Goal: Transaction & Acquisition: Purchase product/service

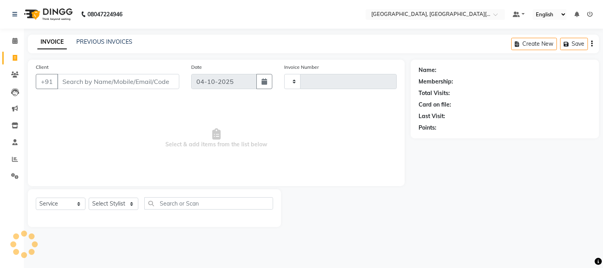
select select "service"
type input "2879"
select select "4884"
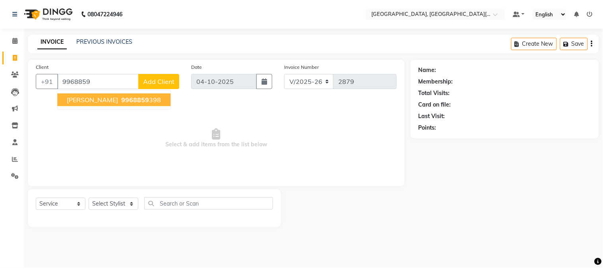
click at [117, 101] on span "[PERSON_NAME]" at bounding box center [92, 100] width 51 height 8
type input "9968859398"
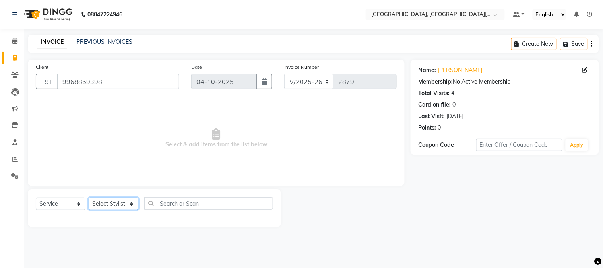
click at [109, 201] on select "Select Stylist [PERSON_NAME] [PERSON_NAME] GAURAV gulshan [PERSON_NAME] Manager…" at bounding box center [114, 204] width 50 height 12
select select "29621"
click at [89, 198] on select "Select Stylist [PERSON_NAME] [PERSON_NAME] GAURAV gulshan [PERSON_NAME] Manager…" at bounding box center [114, 204] width 50 height 12
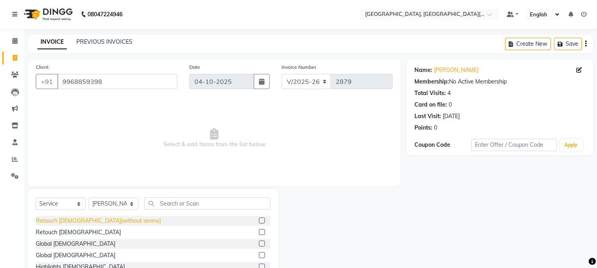
click at [84, 221] on div "Retouch [DEMOGRAPHIC_DATA](without ammo)" at bounding box center [98, 221] width 125 height 8
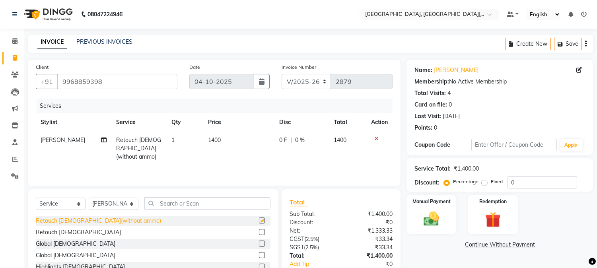
checkbox input "false"
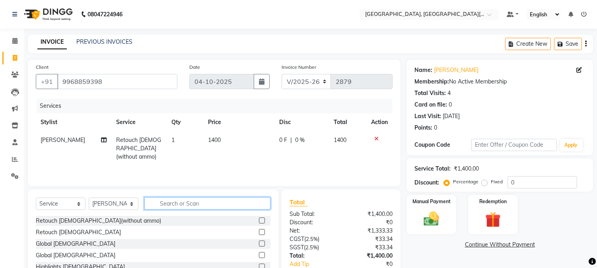
click at [192, 203] on input "text" at bounding box center [207, 203] width 126 height 12
click at [134, 207] on select "Select Stylist [PERSON_NAME] [PERSON_NAME] GAURAV gulshan [PERSON_NAME] Manager…" at bounding box center [114, 204] width 50 height 12
select select "89451"
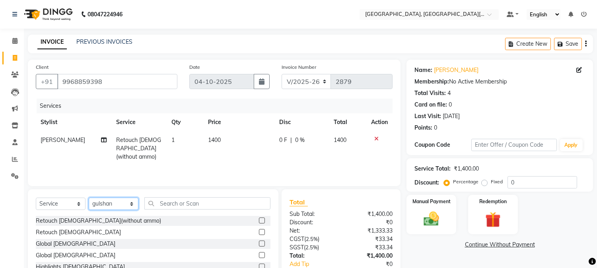
click at [89, 198] on select "Select Stylist [PERSON_NAME] [PERSON_NAME] GAURAV gulshan [PERSON_NAME] Manager…" at bounding box center [114, 204] width 50 height 12
click at [190, 206] on input "text" at bounding box center [207, 203] width 126 height 12
click at [200, 206] on input "text" at bounding box center [207, 203] width 126 height 12
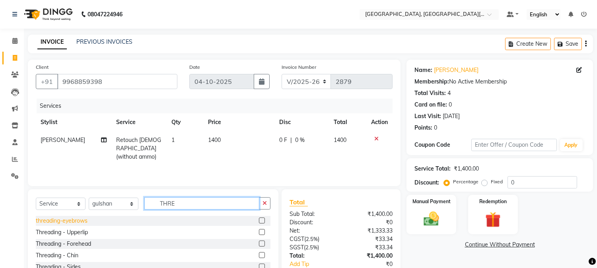
type input "THRE"
click at [64, 220] on div "threading-eyebrows" at bounding box center [62, 221] width 52 height 8
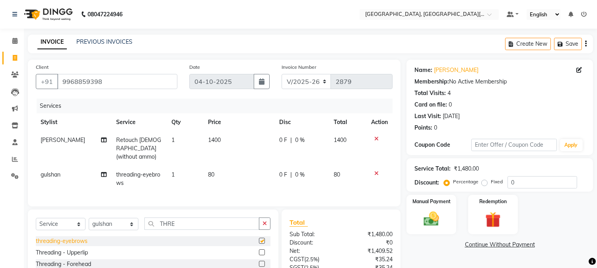
checkbox input "false"
click at [451, 212] on div "Manual Payment" at bounding box center [432, 214] width 52 height 41
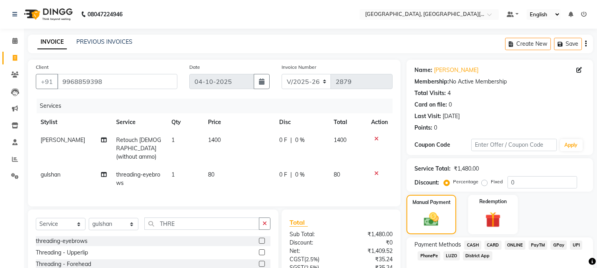
click at [473, 244] on span "CASH" at bounding box center [472, 245] width 17 height 9
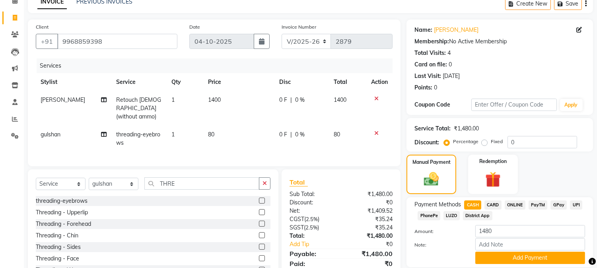
scroll to position [69, 0]
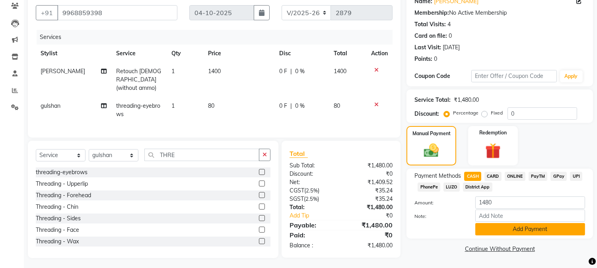
click at [528, 230] on button "Add Payment" at bounding box center [530, 229] width 110 height 12
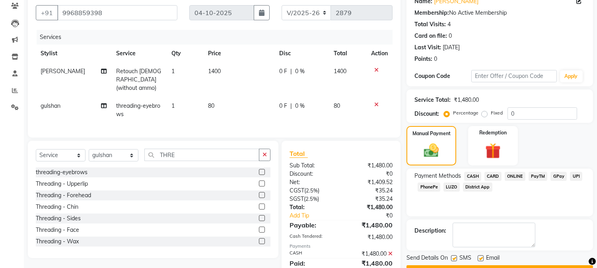
scroll to position [97, 0]
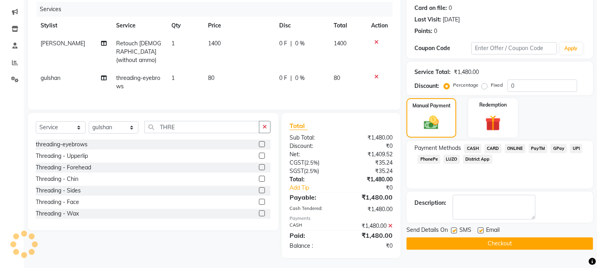
click at [503, 248] on button "Checkout" at bounding box center [499, 243] width 187 height 12
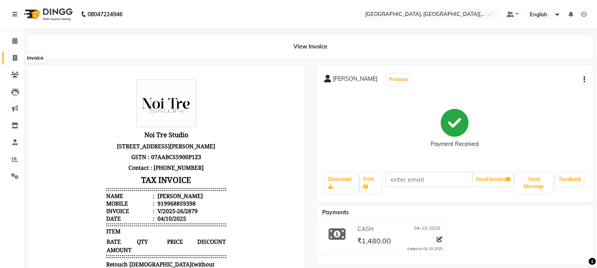
click at [14, 57] on icon at bounding box center [15, 58] width 4 height 6
select select "service"
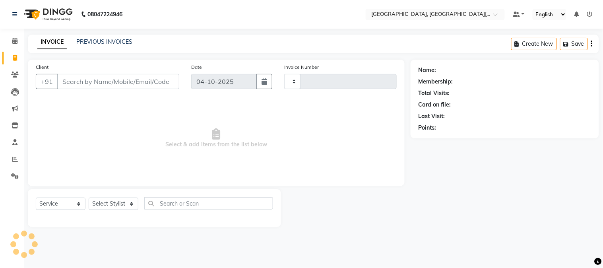
type input "2880"
select select "4884"
click at [122, 204] on select "Select Stylist" at bounding box center [114, 204] width 50 height 12
select select "29623"
click at [120, 206] on select "Select Stylist [PERSON_NAME] [PERSON_NAME] GAURAV gulshan [PERSON_NAME] Manager…" at bounding box center [114, 204] width 50 height 12
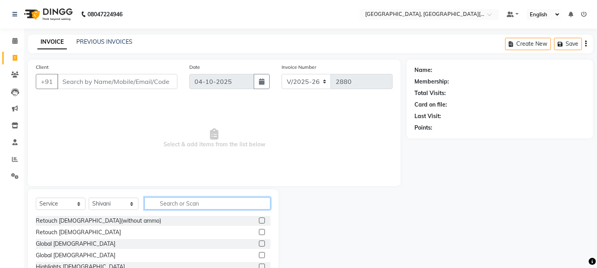
click at [154, 203] on input "text" at bounding box center [207, 203] width 126 height 12
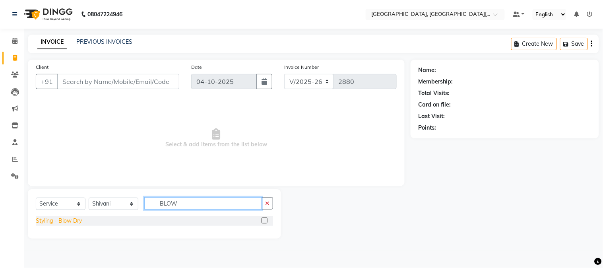
type input "BLOW"
click at [68, 223] on div "Styling - Blow Dry" at bounding box center [59, 221] width 46 height 8
checkbox input "false"
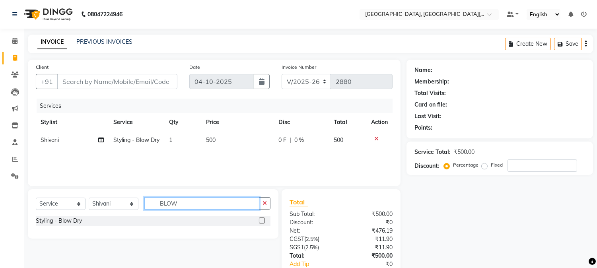
click at [191, 208] on input "BLOW" at bounding box center [201, 203] width 115 height 12
drag, startPoint x: 186, startPoint y: 207, endPoint x: 93, endPoint y: 192, distance: 94.3
click at [93, 192] on div "Select Service Product Membership Package Voucher Prepaid Gift Card Select Styl…" at bounding box center [153, 213] width 251 height 49
type input "WASH"
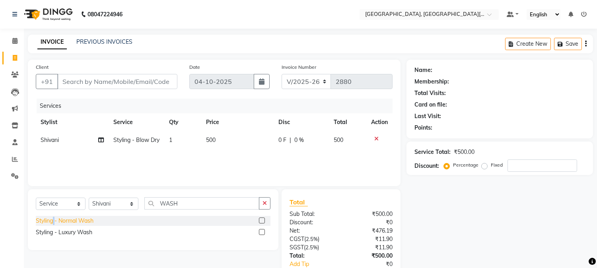
click at [54, 223] on div "Styling - Normal Wash" at bounding box center [65, 221] width 58 height 8
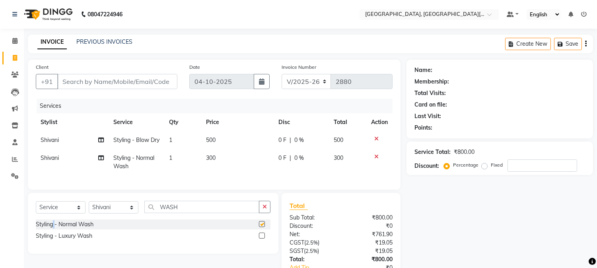
checkbox input "false"
click at [183, 169] on td "1" at bounding box center [182, 162] width 37 height 26
select select "29623"
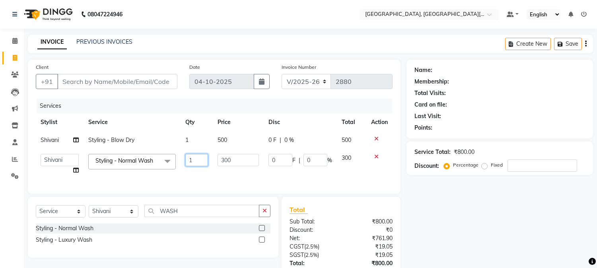
drag, startPoint x: 193, startPoint y: 157, endPoint x: 176, endPoint y: 153, distance: 17.5
click at [177, 154] on tr "[PERSON_NAME] [PERSON_NAME] GAURAV gulshan [PERSON_NAME] Manager [PERSON_NAME] …" at bounding box center [214, 164] width 357 height 30
type input "3"
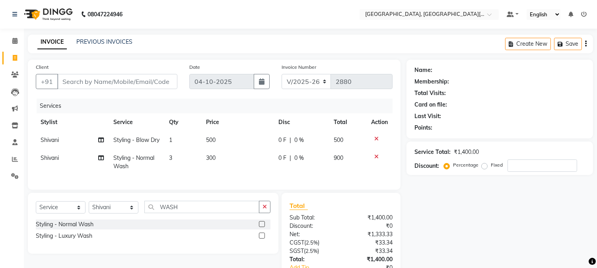
click at [484, 248] on div "Name: Membership: Total Visits: Card on file: Last Visit: Points: Service Total…" at bounding box center [502, 185] width 192 height 250
click at [160, 80] on input "Client" at bounding box center [117, 81] width 120 height 15
type input "9"
type input "0"
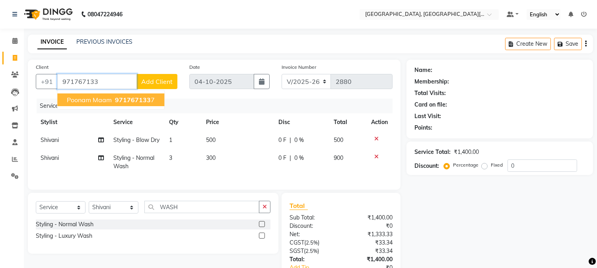
click at [111, 98] on span "poonam maam" at bounding box center [89, 100] width 45 height 8
type input "9717671337"
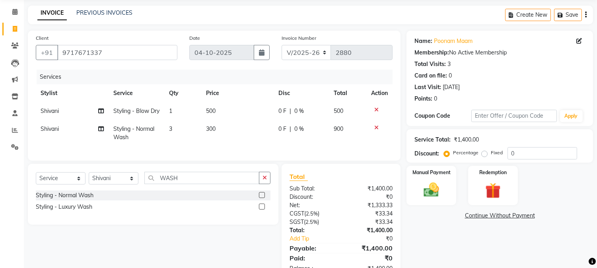
scroll to position [44, 0]
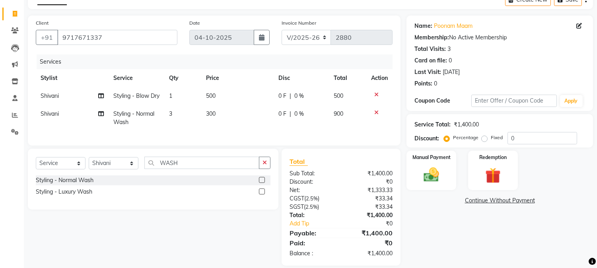
click at [62, 124] on td "Shivani" at bounding box center [72, 118] width 73 height 26
select select "29623"
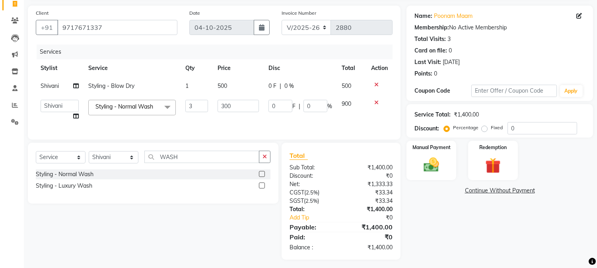
scroll to position [64, 0]
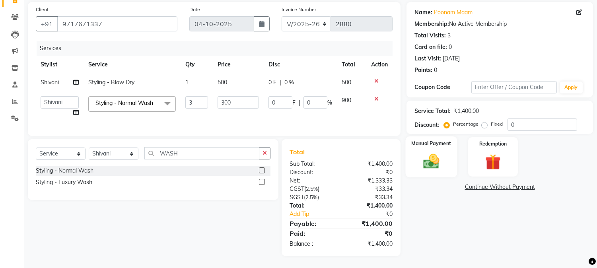
click at [438, 154] on img at bounding box center [431, 161] width 26 height 19
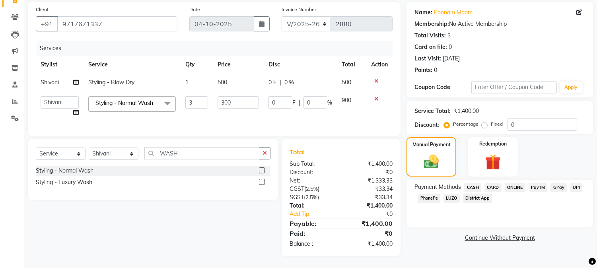
click at [575, 183] on span "UPI" at bounding box center [576, 187] width 12 height 9
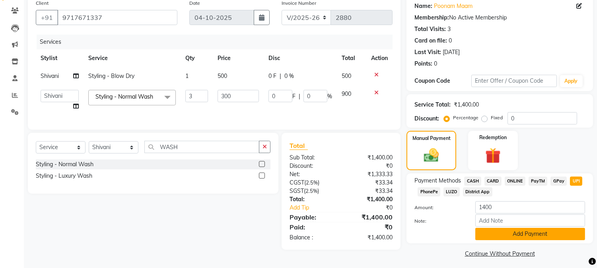
click at [532, 233] on button "Add Payment" at bounding box center [530, 234] width 110 height 12
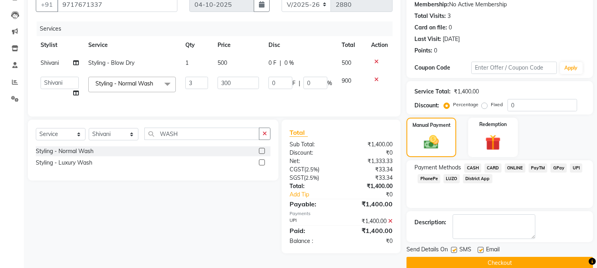
scroll to position [89, 0]
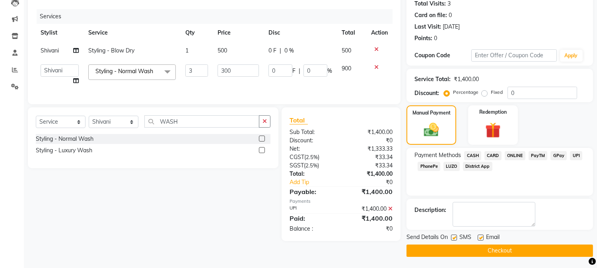
click at [504, 250] on button "Checkout" at bounding box center [499, 251] width 187 height 12
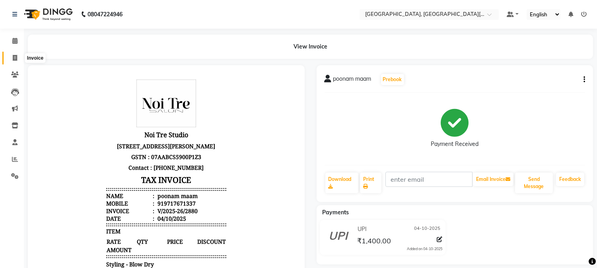
click at [15, 56] on icon at bounding box center [15, 58] width 4 height 6
select select "service"
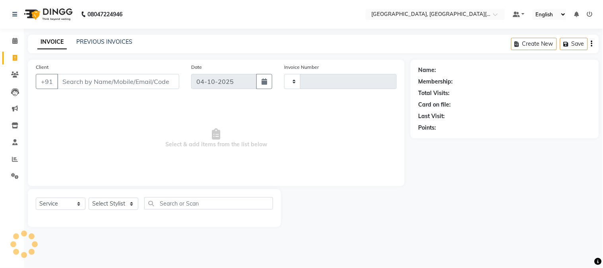
type input "2881"
select select "4884"
drag, startPoint x: 105, startPoint y: 85, endPoint x: 119, endPoint y: 78, distance: 15.5
click at [117, 80] on input "Client" at bounding box center [118, 81] width 122 height 15
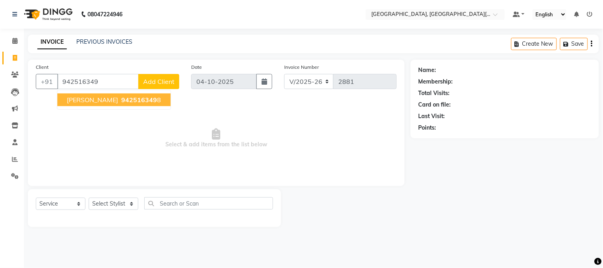
click at [109, 101] on button "[PERSON_NAME] 942516349 8" at bounding box center [113, 99] width 113 height 13
type input "9425163498"
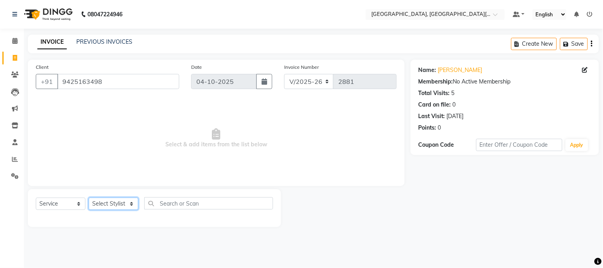
click at [112, 201] on select "Select Stylist [PERSON_NAME] [PERSON_NAME] GAURAV gulshan [PERSON_NAME] Manager…" at bounding box center [114, 204] width 50 height 12
select select "91890"
click at [89, 198] on select "Select Stylist [PERSON_NAME] [PERSON_NAME] GAURAV gulshan [PERSON_NAME] Manager…" at bounding box center [114, 204] width 50 height 12
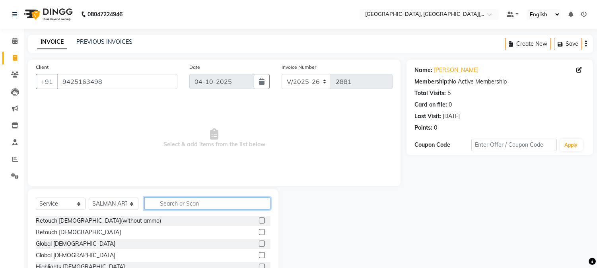
click at [175, 205] on input "text" at bounding box center [207, 203] width 126 height 12
type input "R"
type input "CUT"
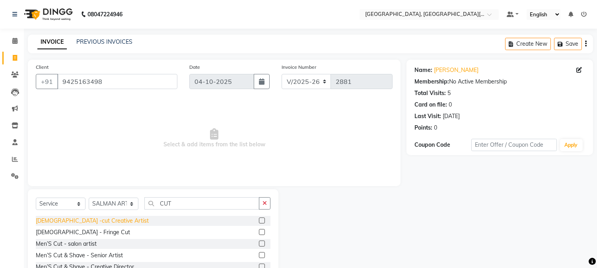
click at [74, 224] on div "[DEMOGRAPHIC_DATA] -cut Creative Artist" at bounding box center [92, 221] width 113 height 8
checkbox input "false"
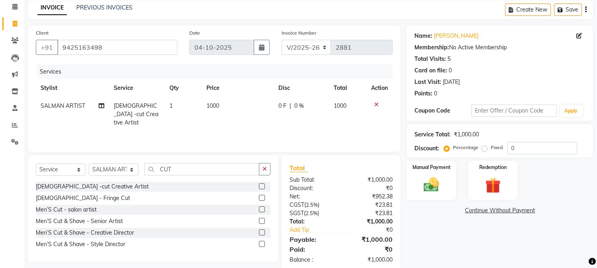
scroll to position [50, 0]
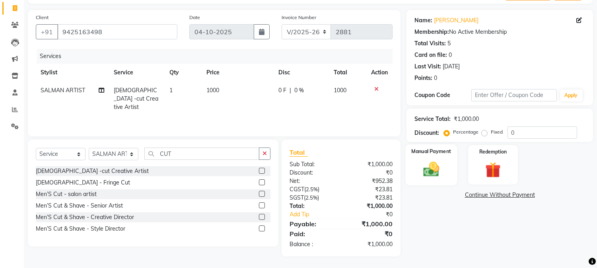
click at [436, 168] on img at bounding box center [431, 169] width 26 height 19
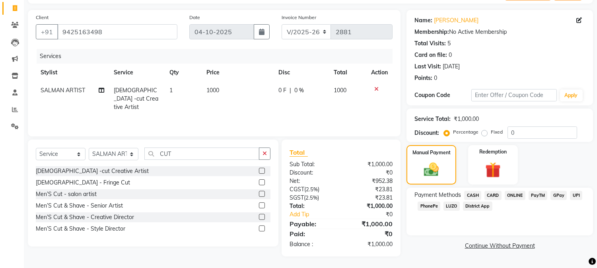
click at [576, 193] on span "UPI" at bounding box center [576, 195] width 12 height 9
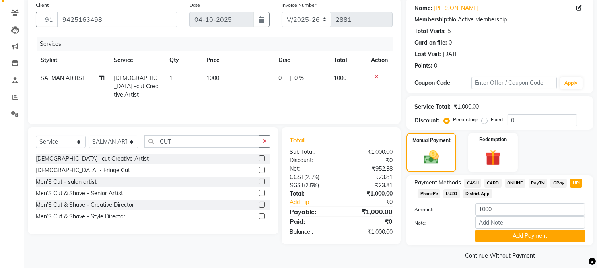
scroll to position [68, 0]
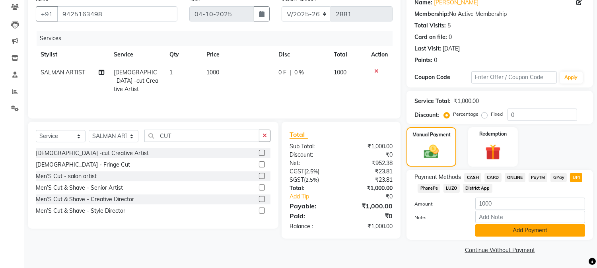
click at [535, 229] on button "Add Payment" at bounding box center [530, 230] width 110 height 12
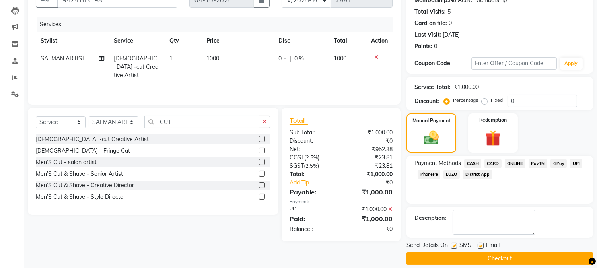
scroll to position [89, 0]
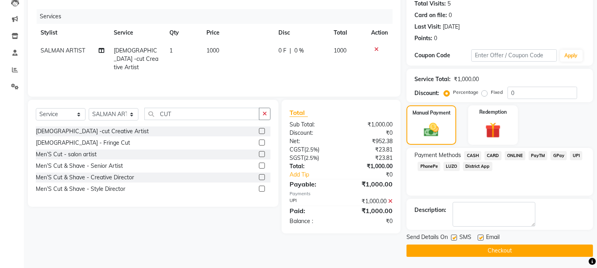
click at [503, 249] on button "Checkout" at bounding box center [499, 251] width 187 height 12
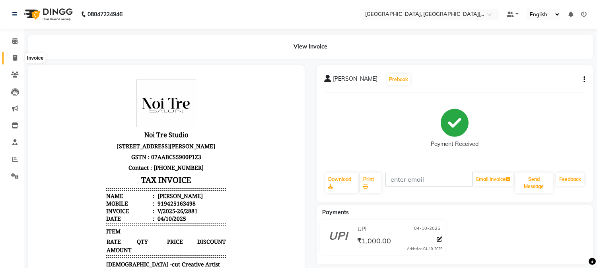
click at [16, 61] on icon at bounding box center [15, 58] width 4 height 6
select select "4884"
select select "service"
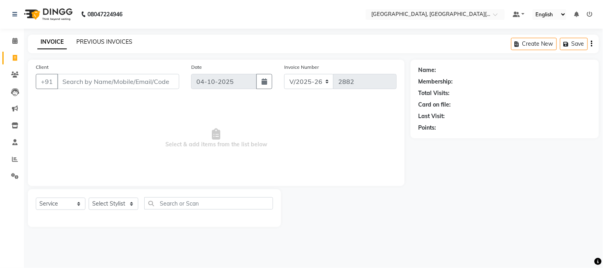
click at [109, 39] on link "PREVIOUS INVOICES" at bounding box center [104, 41] width 56 height 7
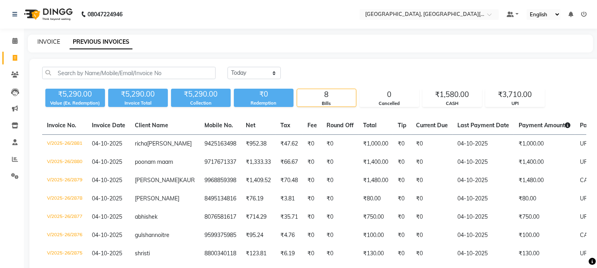
click at [43, 40] on link "INVOICE" at bounding box center [48, 41] width 23 height 7
select select "service"
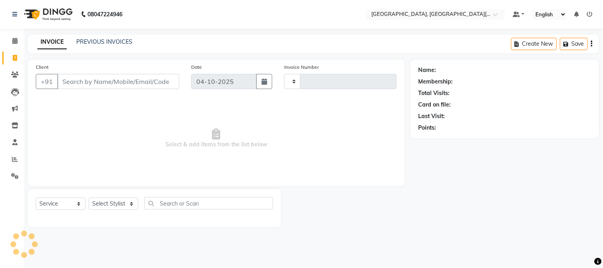
type input "2882"
select select "4884"
click at [111, 203] on select "Select Stylist [PERSON_NAME] [PERSON_NAME] GAURAV gulshan [PERSON_NAME] Manager…" at bounding box center [114, 204] width 50 height 12
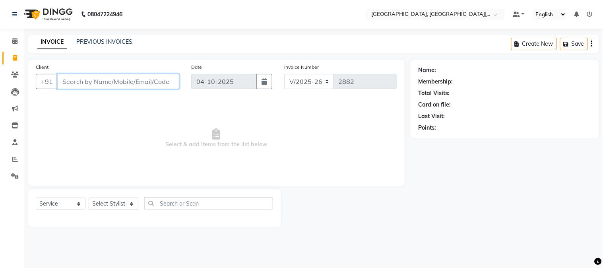
click at [73, 81] on input "Client" at bounding box center [118, 81] width 122 height 15
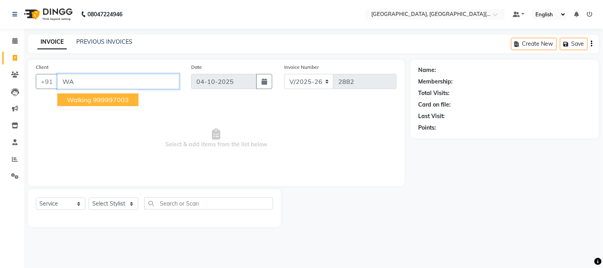
type input "W"
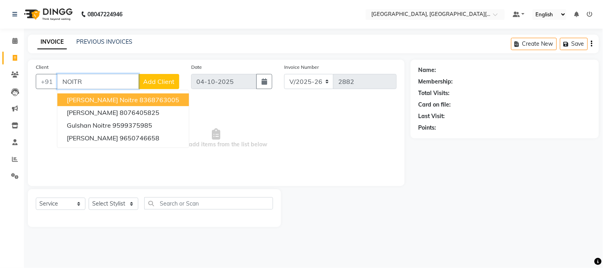
click at [100, 97] on span "[PERSON_NAME] noitre" at bounding box center [102, 100] width 71 height 8
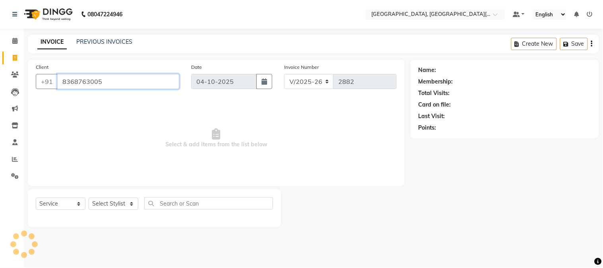
type input "8368763005"
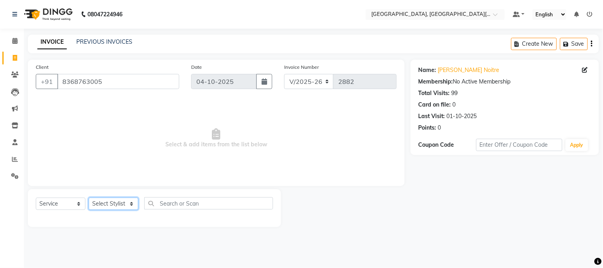
click at [125, 204] on select "Select Stylist [PERSON_NAME] [PERSON_NAME] GAURAV gulshan [PERSON_NAME] Manager…" at bounding box center [114, 204] width 50 height 12
select select "29623"
click at [89, 198] on select "Select Stylist [PERSON_NAME] [PERSON_NAME] GAURAV gulshan [PERSON_NAME] Manager…" at bounding box center [114, 204] width 50 height 12
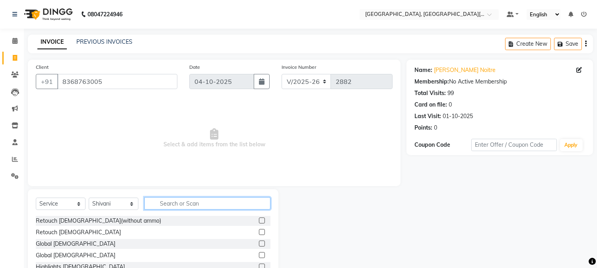
click at [173, 207] on input "text" at bounding box center [207, 203] width 126 height 12
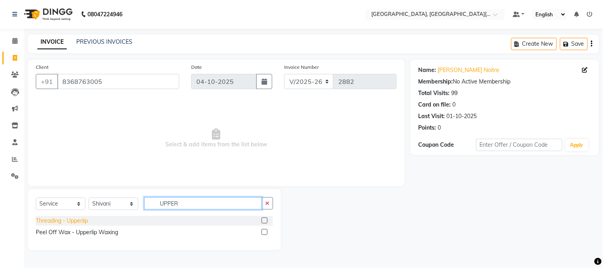
type input "UPPER"
click at [72, 221] on div "Threading - Upperlip" at bounding box center [62, 221] width 52 height 8
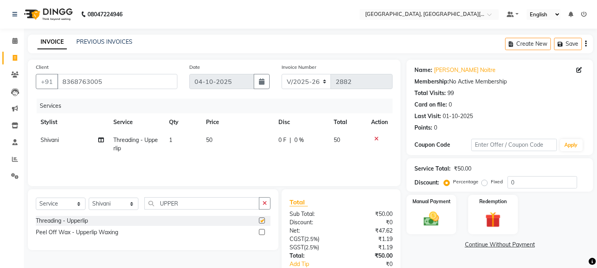
checkbox input "false"
click at [486, 225] on img at bounding box center [493, 220] width 26 height 20
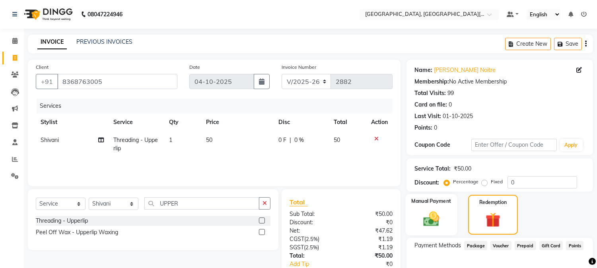
click at [423, 214] on img at bounding box center [431, 219] width 26 height 19
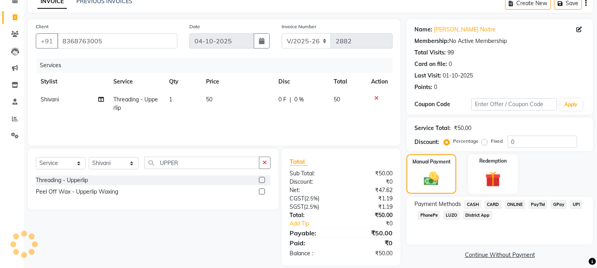
scroll to position [50, 0]
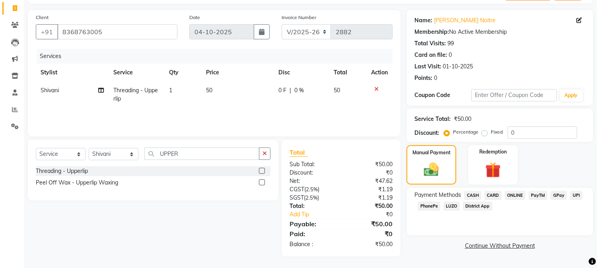
click at [577, 193] on span "UPI" at bounding box center [576, 195] width 12 height 9
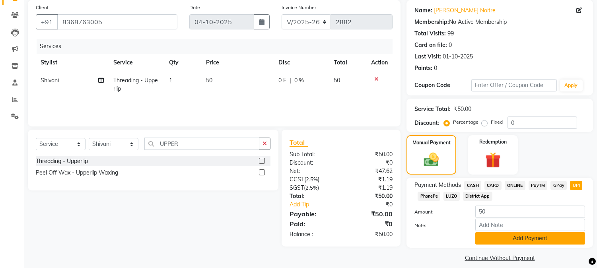
scroll to position [68, 0]
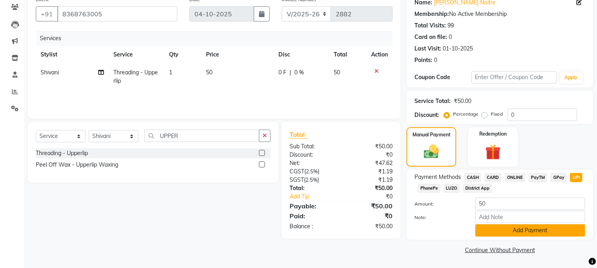
click at [523, 235] on button "Add Payment" at bounding box center [530, 230] width 110 height 12
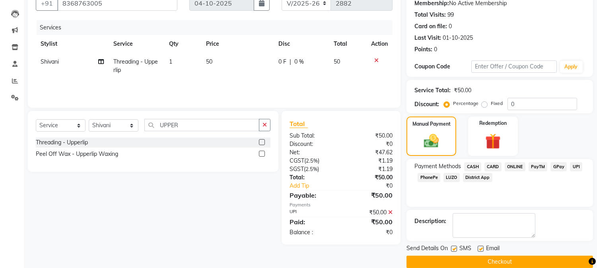
scroll to position [89, 0]
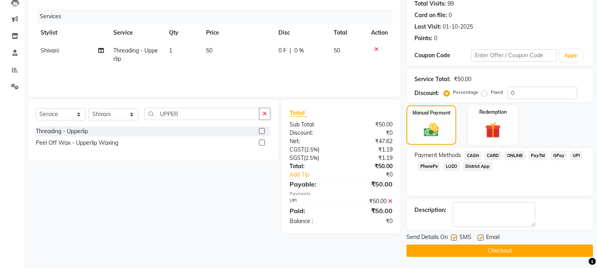
click at [498, 248] on button "Checkout" at bounding box center [499, 251] width 187 height 12
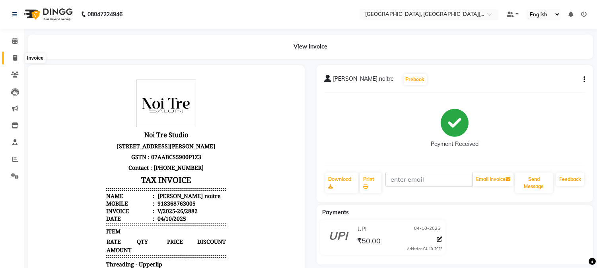
click at [14, 58] on icon at bounding box center [15, 58] width 4 height 6
select select "4884"
select select "service"
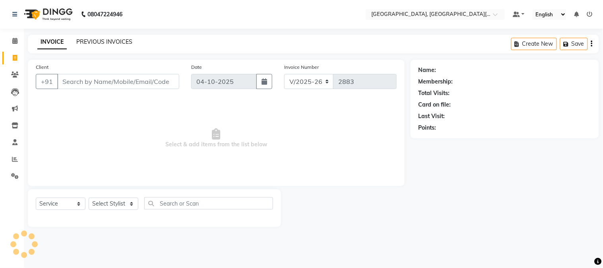
click at [100, 41] on link "PREVIOUS INVOICES" at bounding box center [104, 41] width 56 height 7
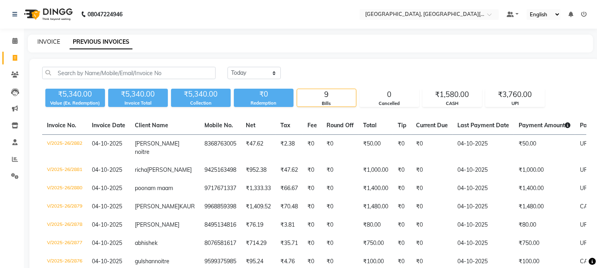
click at [50, 41] on link "INVOICE" at bounding box center [48, 41] width 23 height 7
select select "4884"
select select "service"
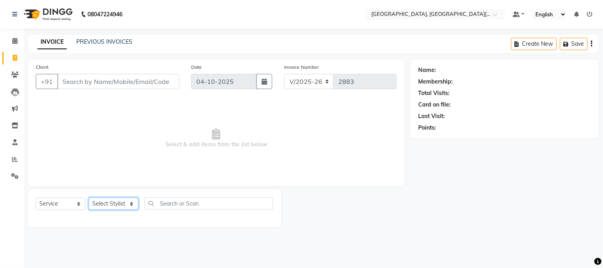
click at [120, 200] on select "Select Stylist [PERSON_NAME] [PERSON_NAME] GAURAV gulshan [PERSON_NAME] Manager…" at bounding box center [114, 204] width 50 height 12
select select "91890"
click at [89, 198] on select "Select Stylist [PERSON_NAME] [PERSON_NAME] GAURAV gulshan [PERSON_NAME] Manager…" at bounding box center [114, 204] width 50 height 12
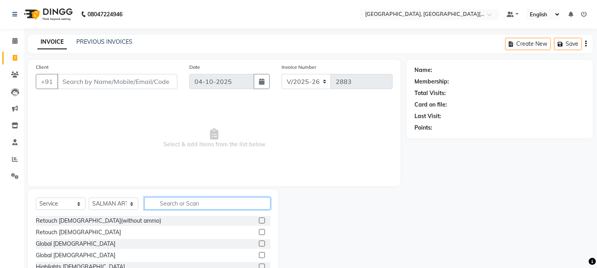
click at [165, 205] on input "text" at bounding box center [207, 203] width 126 height 12
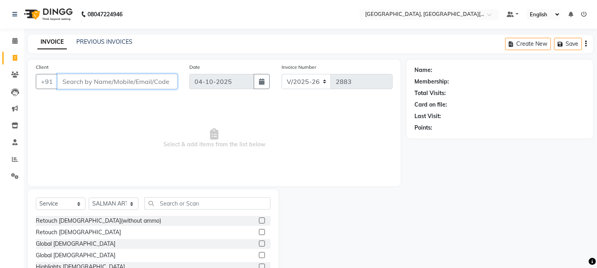
click at [146, 82] on input "Client" at bounding box center [117, 81] width 120 height 15
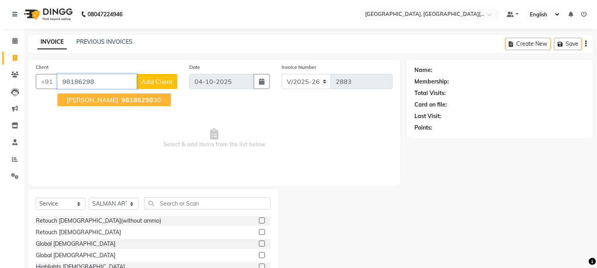
click at [121, 99] on span "98186298" at bounding box center [137, 100] width 32 height 8
type input "9818629830"
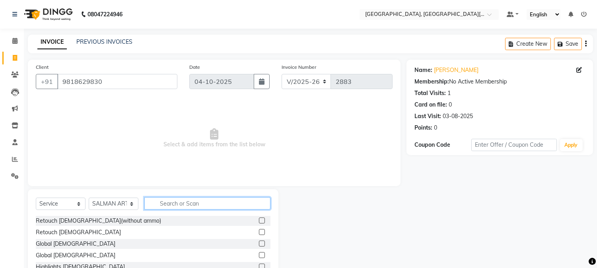
click at [198, 200] on input "text" at bounding box center [207, 203] width 126 height 12
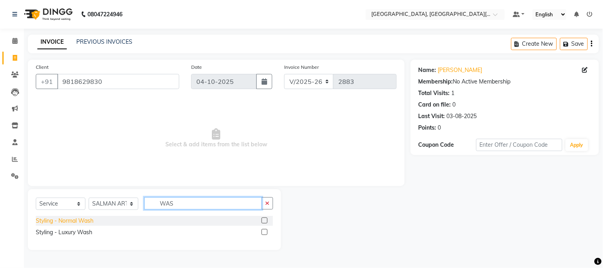
type input "WAS"
drag, startPoint x: 77, startPoint y: 222, endPoint x: 82, endPoint y: 222, distance: 4.4
click at [82, 222] on div "Styling - Normal Wash" at bounding box center [65, 221] width 58 height 8
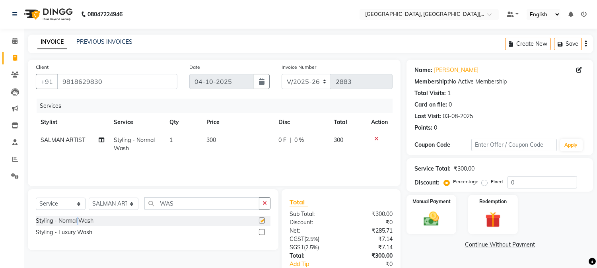
checkbox input "false"
click at [193, 200] on input "WAS" at bounding box center [201, 203] width 115 height 12
drag, startPoint x: 133, startPoint y: 177, endPoint x: 126, endPoint y: 175, distance: 7.3
click at [130, 177] on div "Client [PHONE_NUMBER] Date [DATE] Invoice Number V/2025 V/[PHONE_NUMBER] Servic…" at bounding box center [214, 183] width 385 height 247
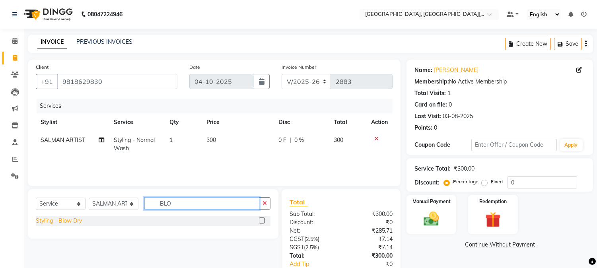
type input "BLO"
click at [52, 223] on div "Styling - Blow Dry" at bounding box center [59, 221] width 46 height 8
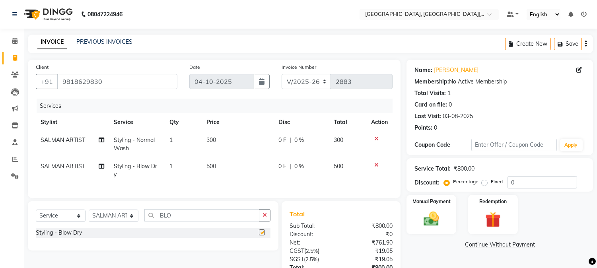
checkbox input "false"
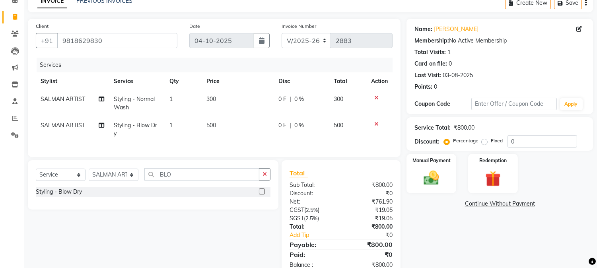
scroll to position [68, 0]
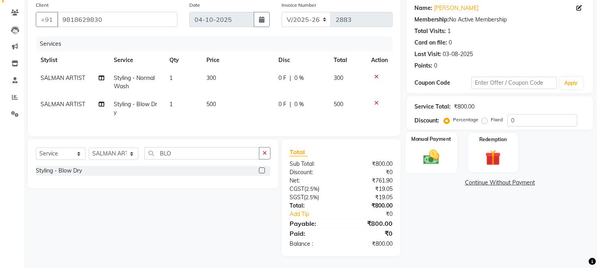
click at [428, 148] on img at bounding box center [431, 157] width 26 height 19
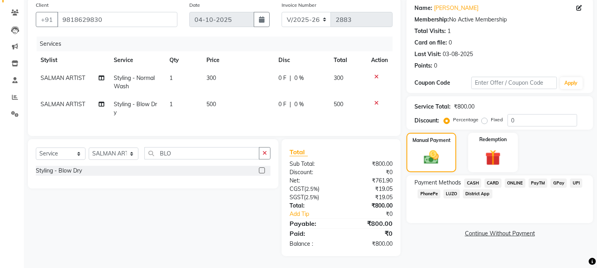
click at [472, 179] on span "CASH" at bounding box center [472, 183] width 17 height 9
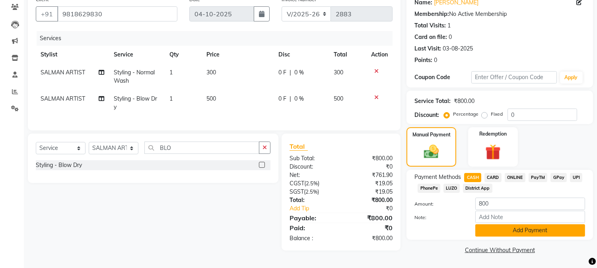
click at [531, 227] on button "Add Payment" at bounding box center [530, 230] width 110 height 12
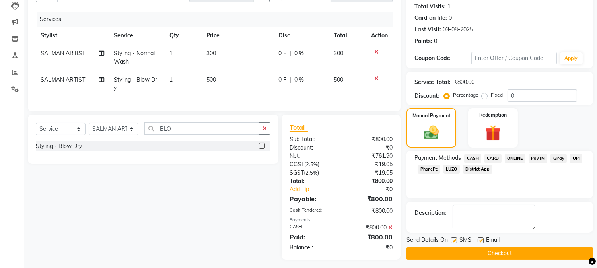
scroll to position [97, 0]
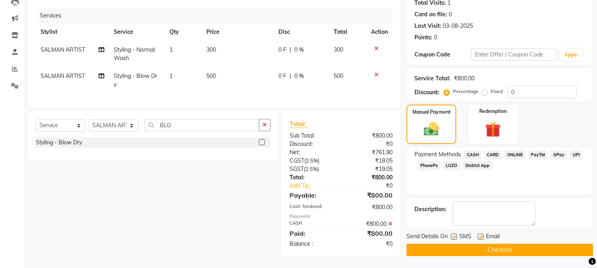
click at [528, 244] on button "Checkout" at bounding box center [499, 250] width 187 height 12
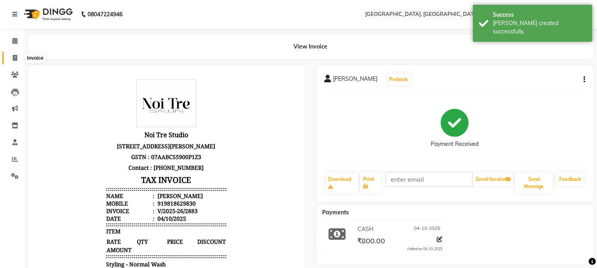
click at [13, 56] on icon at bounding box center [15, 58] width 4 height 6
select select "4884"
select select "service"
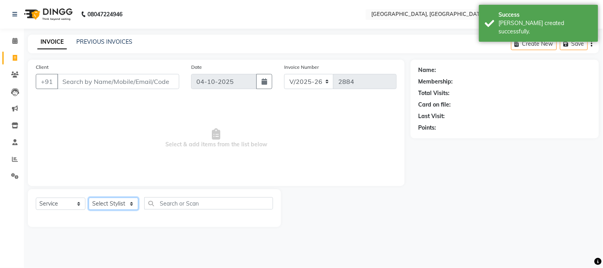
click at [106, 201] on select "Select Stylist [PERSON_NAME] [PERSON_NAME] GAURAV gulshan [PERSON_NAME] Manager…" at bounding box center [114, 204] width 50 height 12
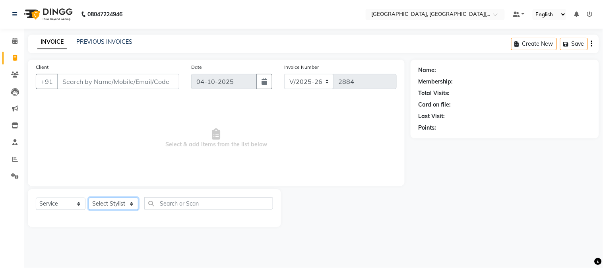
select select "89451"
click at [89, 198] on select "Select Stylist [PERSON_NAME] [PERSON_NAME] GAURAV gulshan [PERSON_NAME] Manager…" at bounding box center [114, 204] width 50 height 12
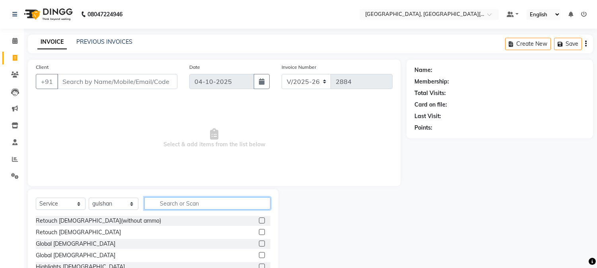
click at [183, 201] on input "text" at bounding box center [207, 203] width 126 height 12
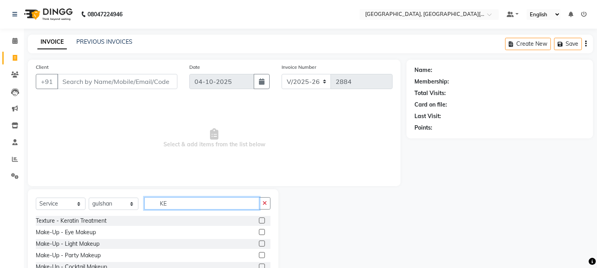
type input "K"
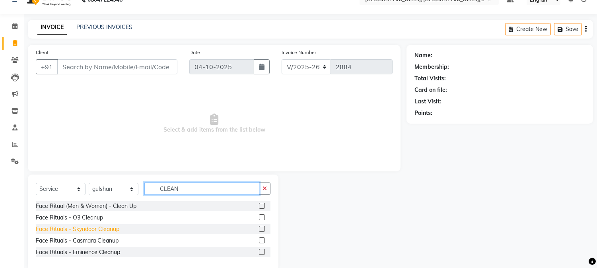
scroll to position [29, 0]
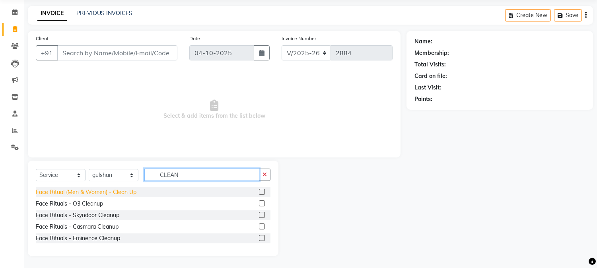
type input "CLEAN"
click at [102, 195] on div "Face Ritual (Men & Women) - Clean Up" at bounding box center [86, 192] width 101 height 8
checkbox input "false"
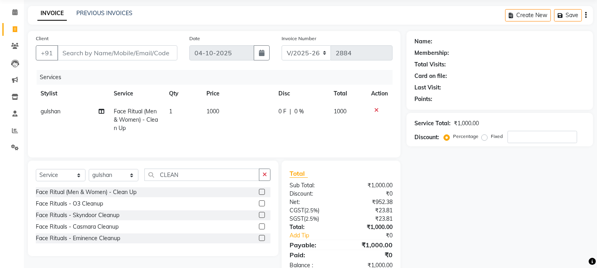
click at [228, 112] on td "1000" at bounding box center [238, 120] width 72 height 35
select select "89451"
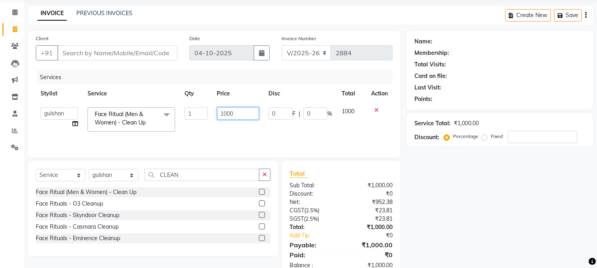
drag, startPoint x: 153, startPoint y: 90, endPoint x: 141, endPoint y: 87, distance: 12.3
click at [141, 87] on table "Stylist Service Qty Price Disc Total Action [PERSON_NAME] [PERSON_NAME] GAURAV …" at bounding box center [214, 111] width 357 height 52
type input "3000"
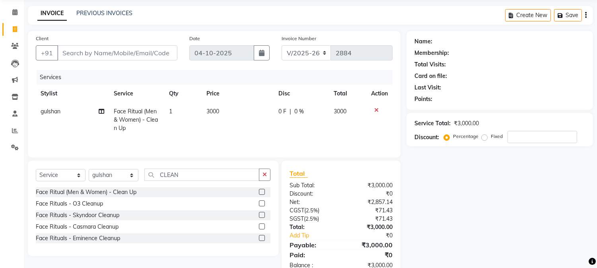
click at [185, 208] on div "Face Rituals - O3 Cleanup" at bounding box center [153, 204] width 235 height 10
drag, startPoint x: 155, startPoint y: 159, endPoint x: 133, endPoint y: 159, distance: 22.3
click at [133, 159] on div "Client +91 Date [DATE] Invoice Number V/2025 V/[PHONE_NUMBER] Services Stylist …" at bounding box center [214, 154] width 385 height 247
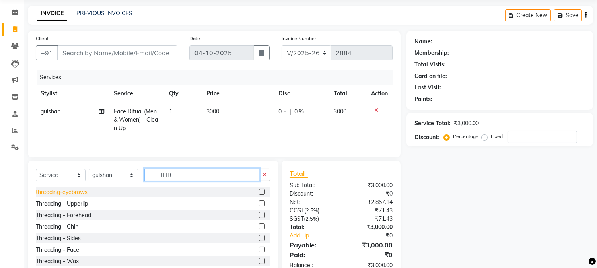
type input "THR"
drag, startPoint x: 66, startPoint y: 191, endPoint x: 66, endPoint y: 202, distance: 10.8
click at [66, 192] on div "threading-eyebrows" at bounding box center [62, 192] width 52 height 8
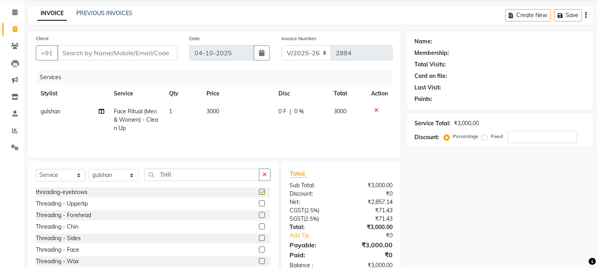
checkbox input "false"
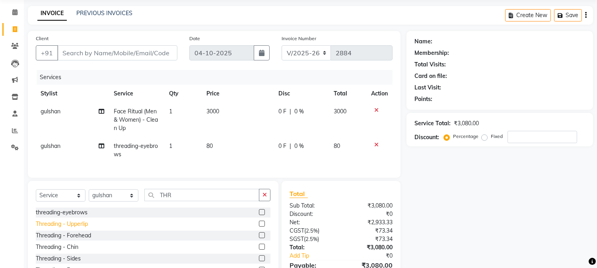
click at [72, 228] on div "Threading - Upperlip" at bounding box center [62, 224] width 52 height 8
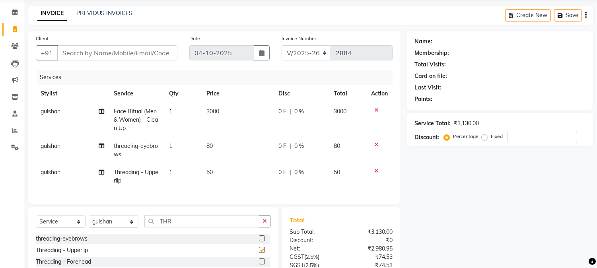
checkbox input "false"
click at [125, 227] on select "Select Stylist [PERSON_NAME] [PERSON_NAME] GAURAV gulshan [PERSON_NAME] Manager…" at bounding box center [114, 222] width 50 height 12
select select "29621"
click at [89, 222] on select "Select Stylist [PERSON_NAME] [PERSON_NAME] GAURAV gulshan [PERSON_NAME] Manager…" at bounding box center [114, 222] width 50 height 12
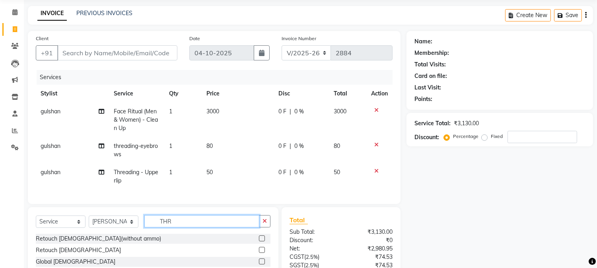
drag, startPoint x: 182, startPoint y: 227, endPoint x: 140, endPoint y: 217, distance: 43.0
click at [140, 217] on div "Select Service Product Membership Package Voucher Prepaid Gift Card Select Styl…" at bounding box center [153, 265] width 251 height 117
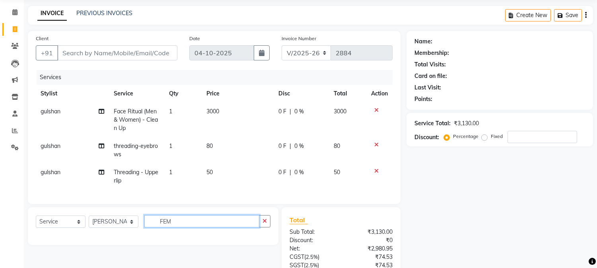
scroll to position [103, 0]
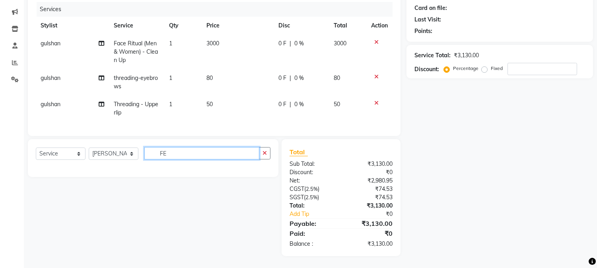
type input "F"
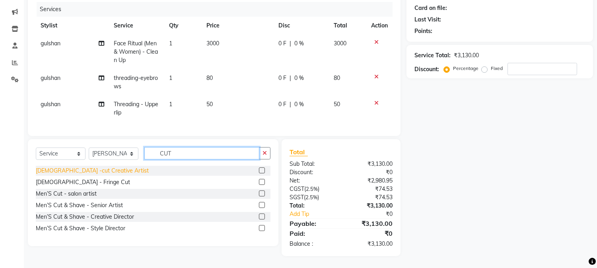
type input "CUT"
click at [62, 172] on div "[DEMOGRAPHIC_DATA] -cut Creative Artist" at bounding box center [92, 171] width 113 height 8
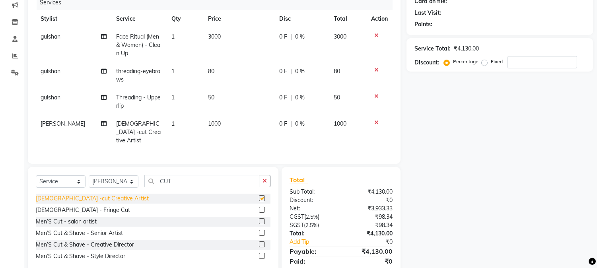
checkbox input "false"
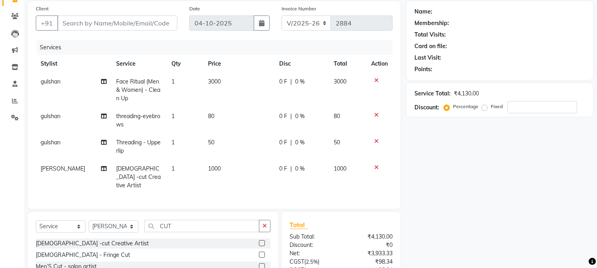
scroll to position [0, 0]
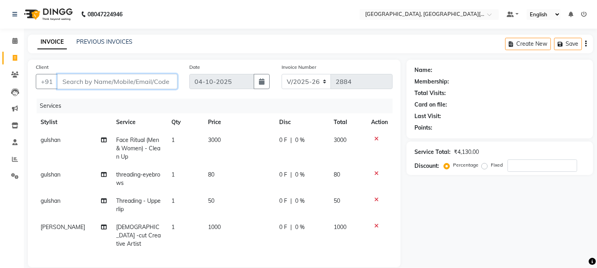
click at [156, 82] on input "Client" at bounding box center [117, 81] width 120 height 15
type input "9"
type input "0"
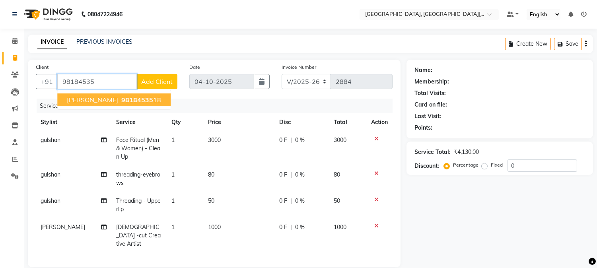
click at [121, 98] on span "98184535" at bounding box center [137, 100] width 32 height 8
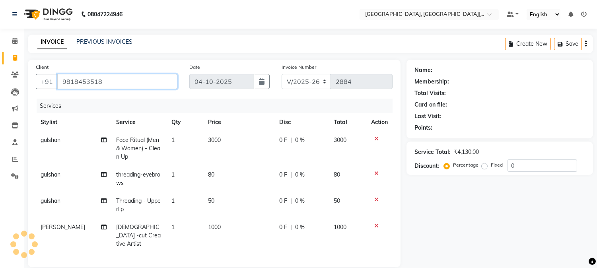
type input "9818453518"
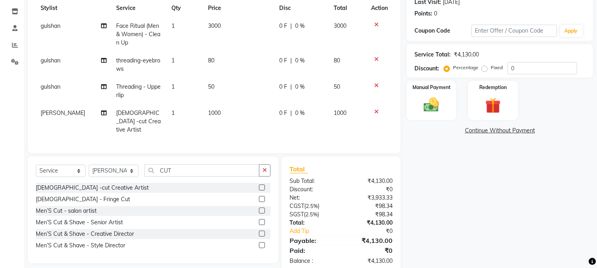
scroll to position [129, 0]
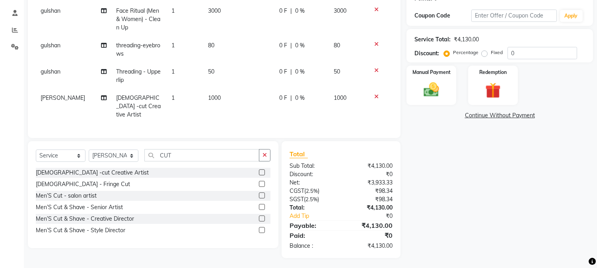
click at [217, 53] on td "80" at bounding box center [238, 50] width 71 height 26
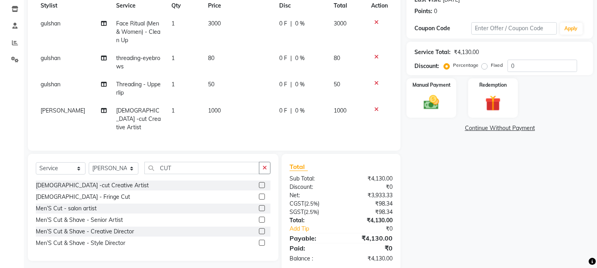
select select "89451"
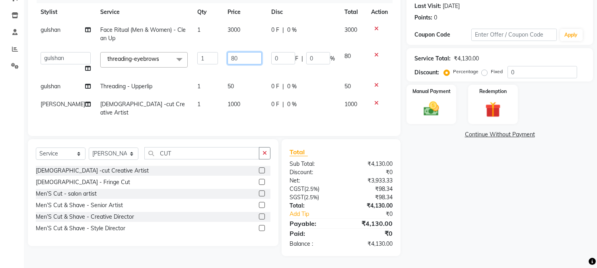
click at [233, 56] on input "80" at bounding box center [244, 58] width 34 height 12
type input "8"
type input "50"
click at [454, 187] on div "Name: [PERSON_NAME] Membership: No Active Membership Total Visits: 11 Card on f…" at bounding box center [502, 102] width 192 height 307
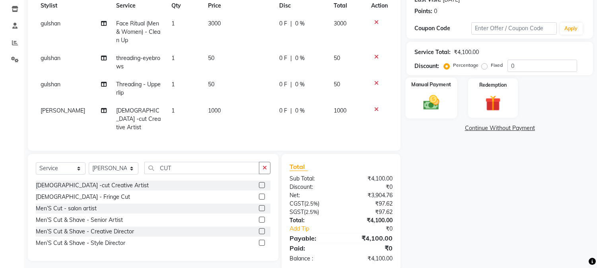
click at [430, 93] on img at bounding box center [431, 102] width 26 height 19
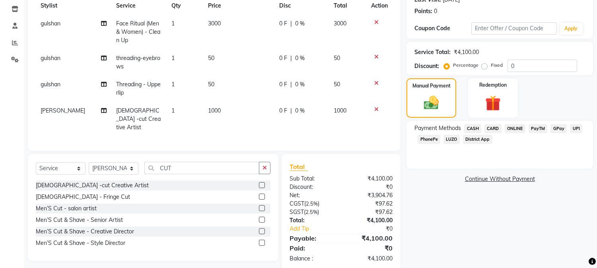
click at [575, 125] on span "UPI" at bounding box center [576, 128] width 12 height 9
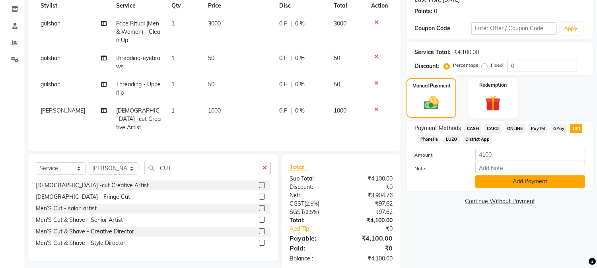
click at [523, 182] on button "Add Payment" at bounding box center [530, 181] width 110 height 12
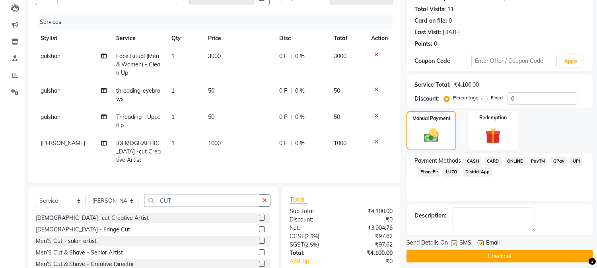
scroll to position [146, 0]
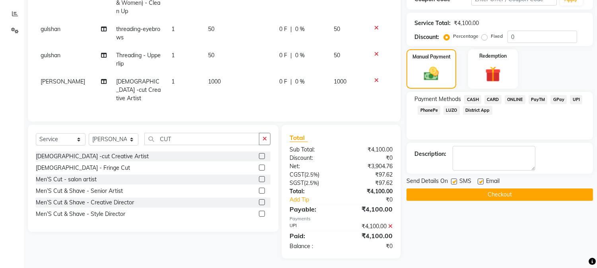
click at [479, 193] on button "Checkout" at bounding box center [499, 195] width 187 height 12
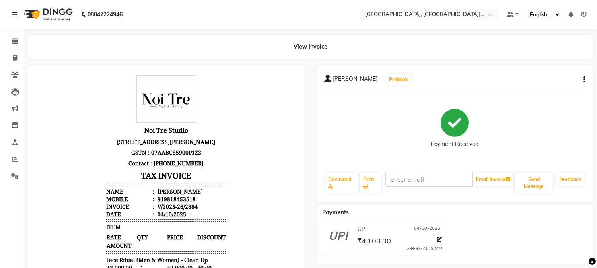
scroll to position [6, 0]
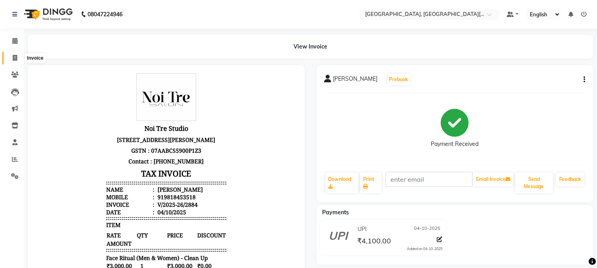
click at [15, 55] on icon at bounding box center [15, 58] width 4 height 6
select select "4884"
select select "service"
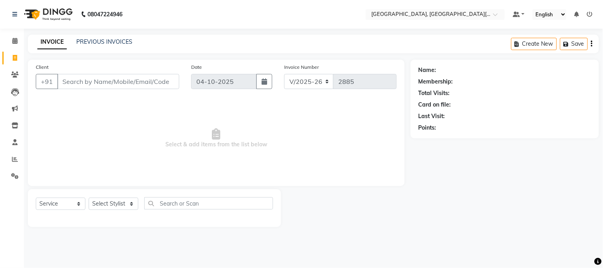
drag, startPoint x: 603, startPoint y: 197, endPoint x: 603, endPoint y: 260, distance: 63.2
click at [603, 260] on div "08047224946 Select Location × [GEOGRAPHIC_DATA], [GEOGRAPHIC_DATA][PERSON_NAME]…" at bounding box center [301, 134] width 603 height 268
click at [140, 82] on input "Client" at bounding box center [118, 81] width 122 height 15
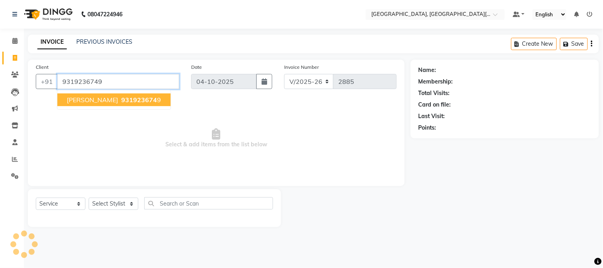
type input "9319236749"
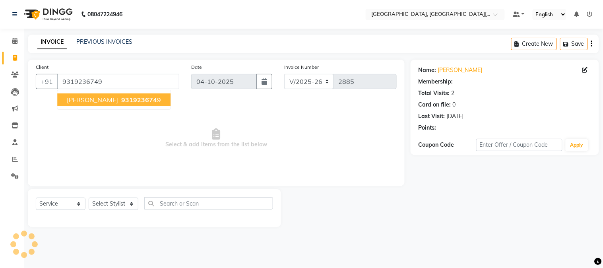
click at [121, 101] on span "931923674" at bounding box center [139, 100] width 36 height 8
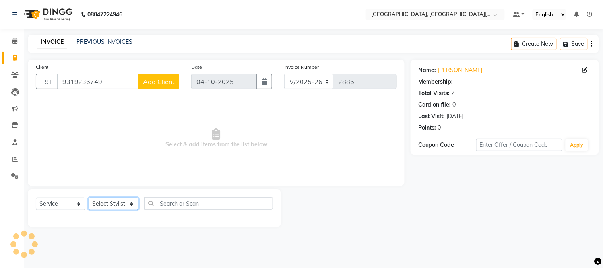
click at [132, 205] on select "Select Stylist [PERSON_NAME] [PERSON_NAME] GAURAV gulshan [PERSON_NAME] Manager…" at bounding box center [114, 204] width 50 height 12
select select "36851"
click at [89, 198] on select "Select Stylist [PERSON_NAME] [PERSON_NAME] GAURAV gulshan [PERSON_NAME] Manager…" at bounding box center [114, 204] width 50 height 12
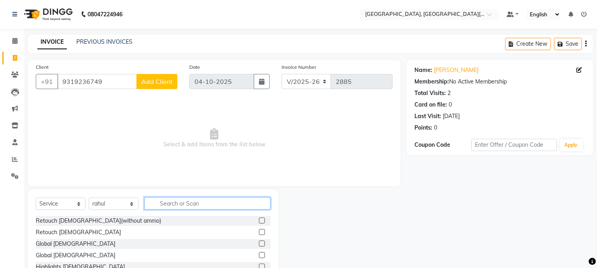
click at [175, 207] on input "text" at bounding box center [207, 203] width 126 height 12
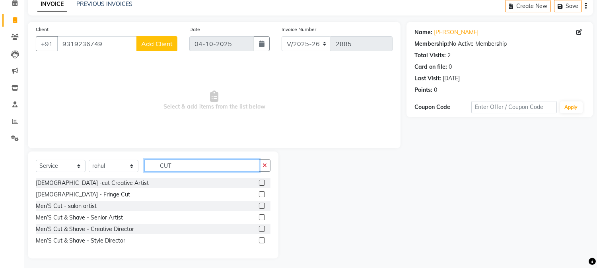
scroll to position [40, 0]
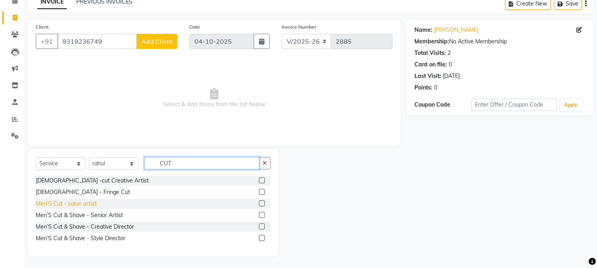
type input "CUT"
click at [61, 203] on div "Men’S Cut - salon artist" at bounding box center [66, 204] width 61 height 8
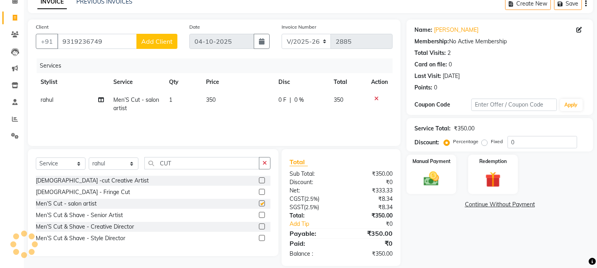
checkbox input "false"
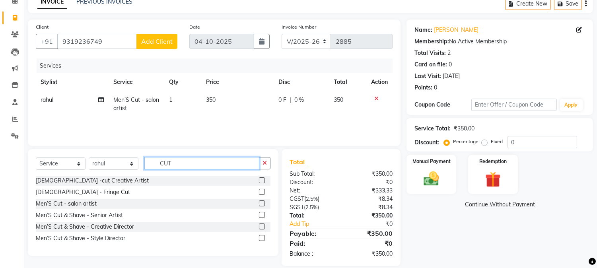
drag, startPoint x: 185, startPoint y: 164, endPoint x: 126, endPoint y: 159, distance: 59.1
click at [126, 159] on div "Select Service Product Membership Package Voucher Prepaid Gift Card Select Styl…" at bounding box center [153, 166] width 235 height 19
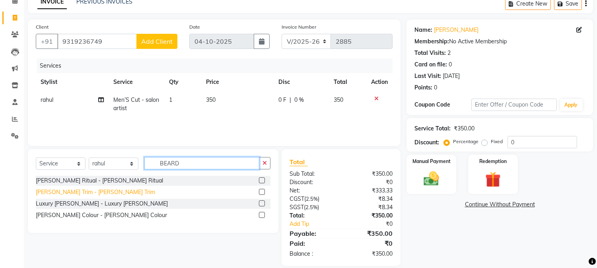
type input "BEARD"
click at [72, 192] on div "[PERSON_NAME] Trim - [PERSON_NAME] Trim" at bounding box center [95, 192] width 119 height 8
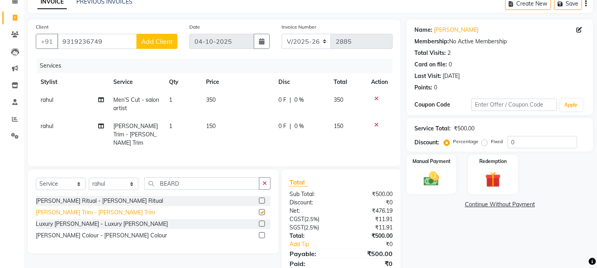
checkbox input "false"
click at [426, 182] on img at bounding box center [431, 179] width 26 height 19
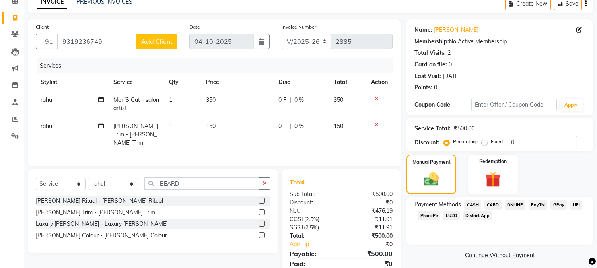
click at [576, 201] on span "UPI" at bounding box center [576, 204] width 12 height 9
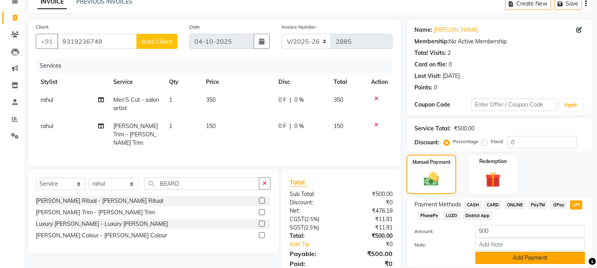
click at [527, 262] on button "Add Payment" at bounding box center [530, 258] width 110 height 12
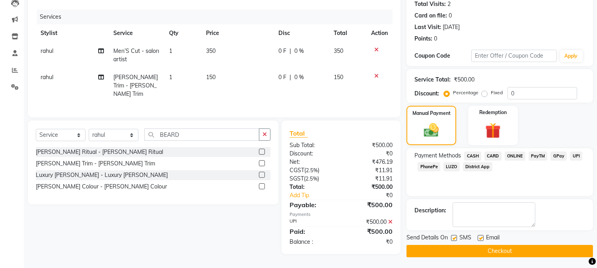
scroll to position [89, 0]
click at [485, 248] on button "Checkout" at bounding box center [499, 251] width 187 height 12
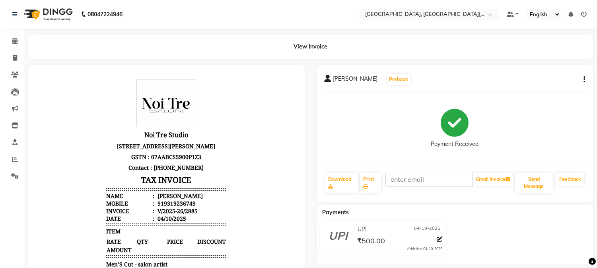
click at [228, 189] on body "Noi Tre Studio [STREET_ADDRESS][PERSON_NAME] GSTN : 07AABCS5900P1Z3 Contact : […" at bounding box center [166, 236] width 255 height 321
click at [13, 58] on icon at bounding box center [15, 58] width 4 height 6
select select "service"
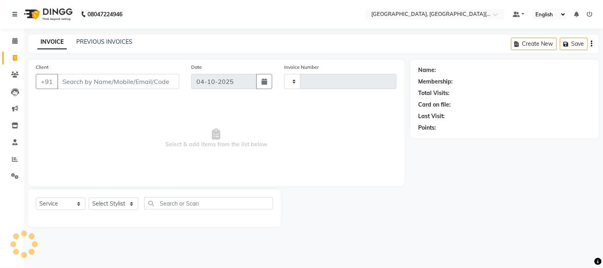
type input "2886"
select select "4884"
click at [100, 83] on input "Client" at bounding box center [118, 81] width 122 height 15
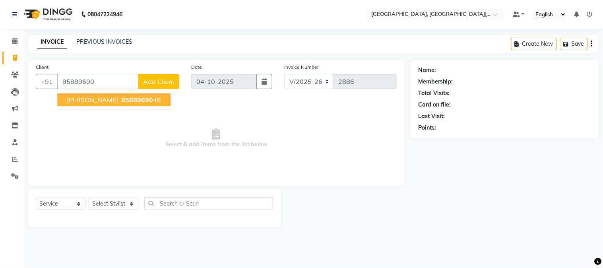
click at [131, 98] on span "85889690" at bounding box center [137, 100] width 32 height 8
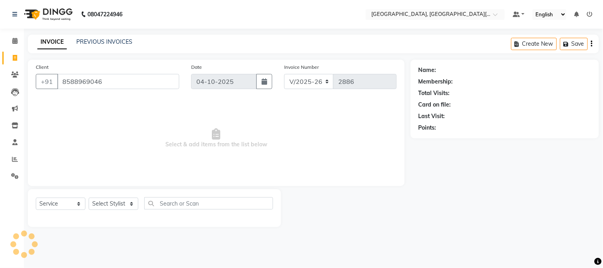
type input "8588969046"
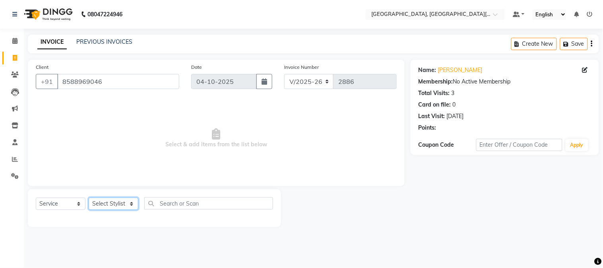
click at [124, 204] on select "Select Stylist [PERSON_NAME] [PERSON_NAME] GAURAV gulshan [PERSON_NAME] Manager…" at bounding box center [114, 204] width 50 height 12
select select "89451"
click at [89, 198] on select "Select Stylist [PERSON_NAME] [PERSON_NAME] GAURAV gulshan [PERSON_NAME] Manager…" at bounding box center [114, 204] width 50 height 12
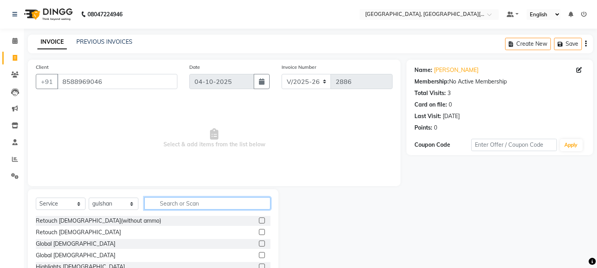
click at [191, 204] on input "text" at bounding box center [207, 203] width 126 height 12
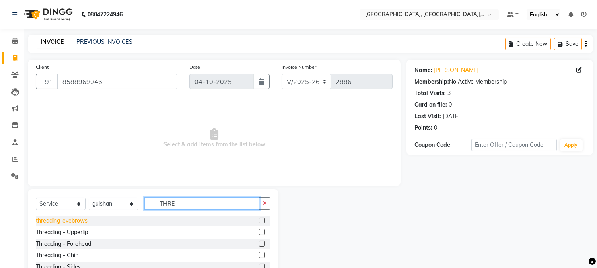
type input "THRE"
click at [74, 222] on div "threading-eyebrows" at bounding box center [62, 221] width 52 height 8
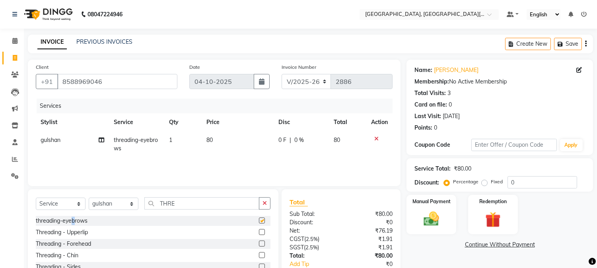
checkbox input "false"
click at [185, 140] on td "1" at bounding box center [182, 144] width 37 height 26
select select "89451"
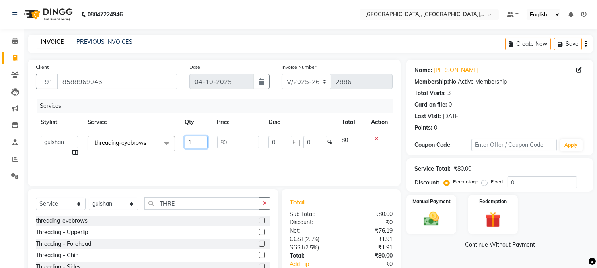
drag, startPoint x: 190, startPoint y: 138, endPoint x: 163, endPoint y: 138, distance: 26.7
click at [165, 138] on tr "[PERSON_NAME] [PERSON_NAME] GAURAV gulshan [PERSON_NAME] Manager [PERSON_NAME] …" at bounding box center [214, 146] width 357 height 30
type input "2"
click at [432, 217] on img at bounding box center [431, 219] width 26 height 19
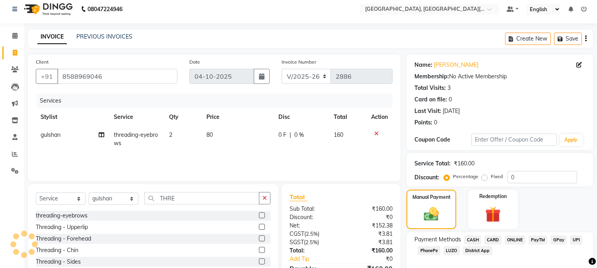
scroll to position [50, 0]
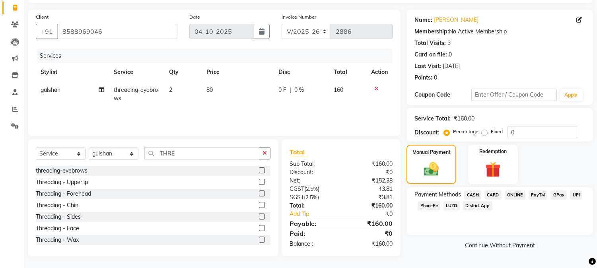
click at [575, 194] on span "UPI" at bounding box center [576, 194] width 12 height 9
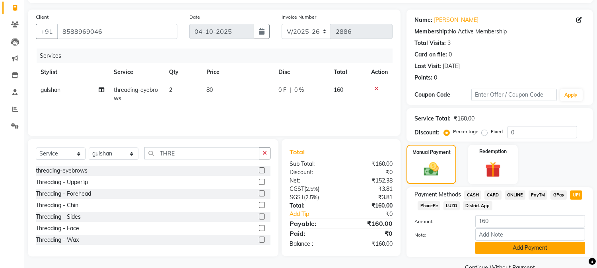
click at [530, 244] on button "Add Payment" at bounding box center [530, 248] width 110 height 12
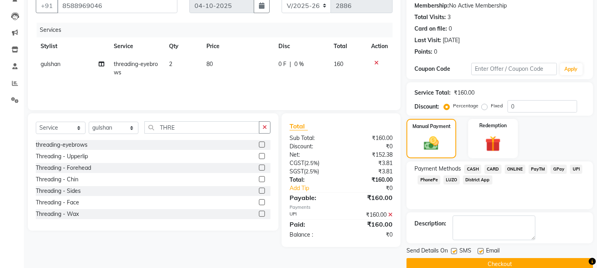
scroll to position [89, 0]
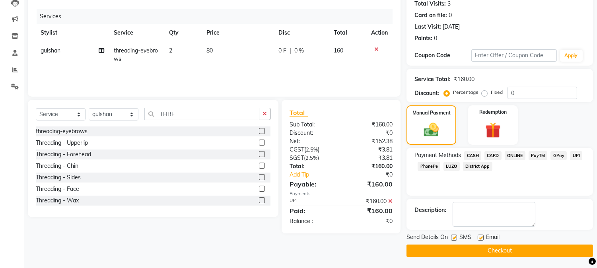
click at [507, 249] on button "Checkout" at bounding box center [499, 251] width 187 height 12
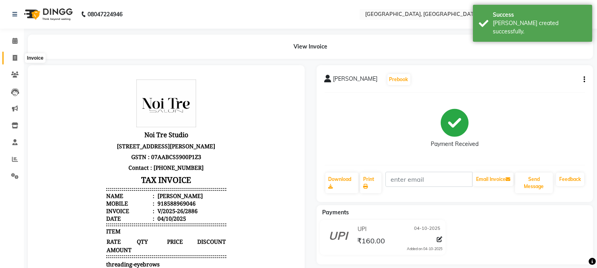
click at [13, 58] on icon at bounding box center [15, 58] width 4 height 6
select select "4884"
select select "service"
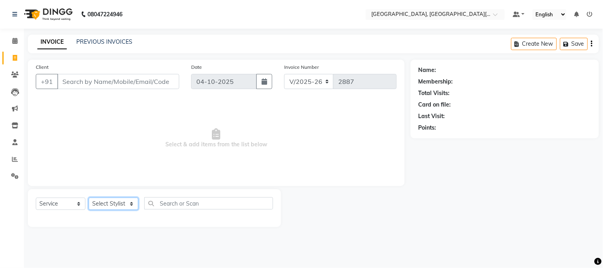
click at [105, 201] on select "Select Stylist [PERSON_NAME] [PERSON_NAME] GAURAV gulshan [PERSON_NAME] Manager…" at bounding box center [114, 204] width 50 height 12
select select "89451"
click at [89, 198] on select "Select Stylist [PERSON_NAME] [PERSON_NAME] GAURAV gulshan [PERSON_NAME] Manager…" at bounding box center [114, 204] width 50 height 12
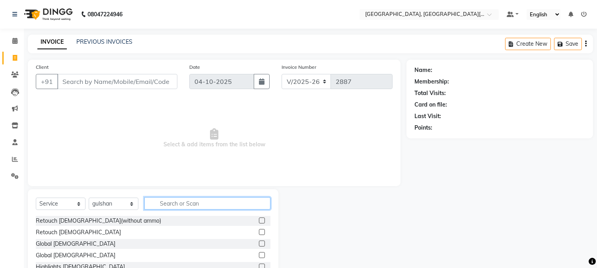
click at [171, 200] on input "text" at bounding box center [207, 203] width 126 height 12
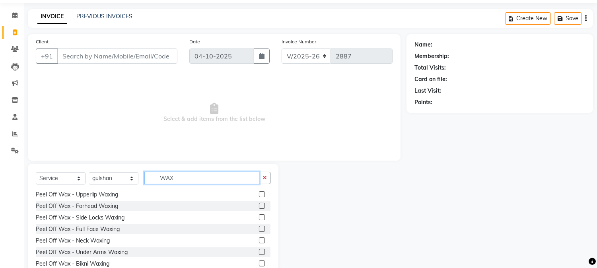
scroll to position [50, 0]
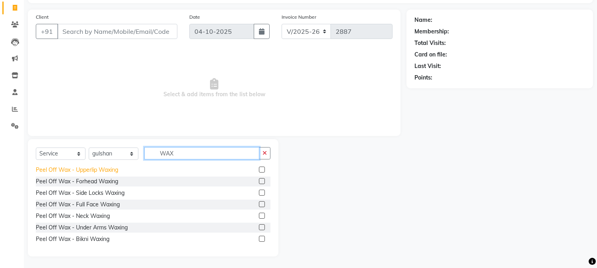
type input "WAX"
click at [93, 172] on div "Peel Off Wax - Upperlip Waxing" at bounding box center [77, 170] width 82 height 8
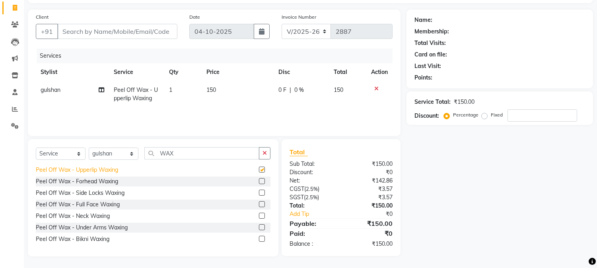
checkbox input "false"
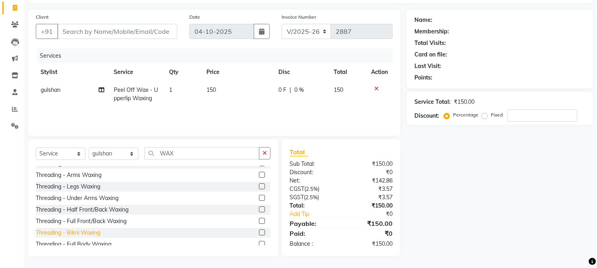
scroll to position [0, 0]
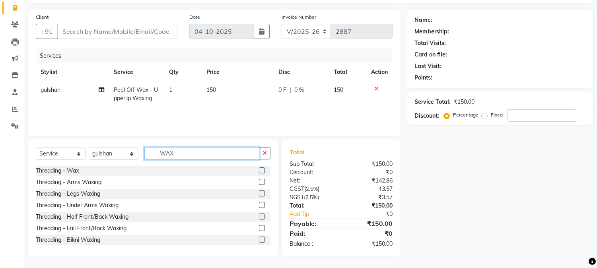
click at [181, 154] on input "WAX" at bounding box center [201, 153] width 115 height 12
type input "W"
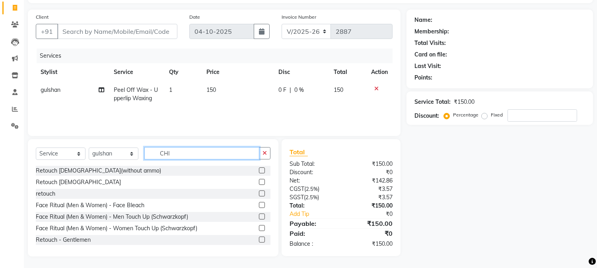
scroll to position [50, 0]
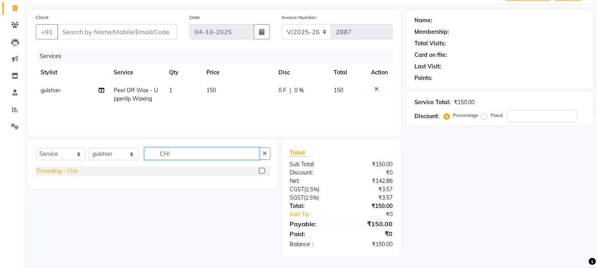
type input "CHI"
click at [62, 171] on div "Threading - Chin" at bounding box center [57, 171] width 43 height 8
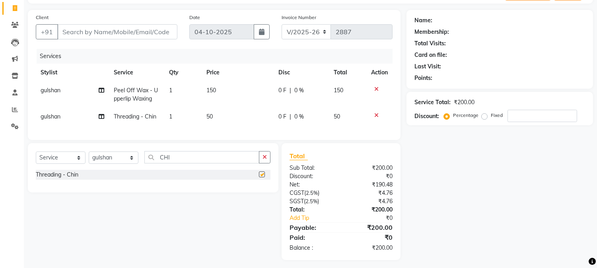
checkbox input "false"
click at [228, 115] on td "50" at bounding box center [238, 117] width 72 height 18
select select "89451"
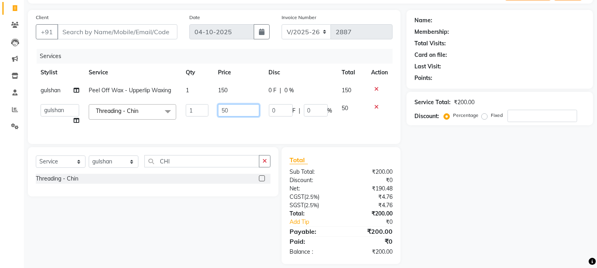
drag, startPoint x: 245, startPoint y: 109, endPoint x: 183, endPoint y: 94, distance: 63.4
click at [189, 94] on tbody "[PERSON_NAME] Off Wax - Upperlip Waxing 1 150 0 F | 0 % 150 [PERSON_NAME] [PERS…" at bounding box center [214, 106] width 357 height 48
type input "100"
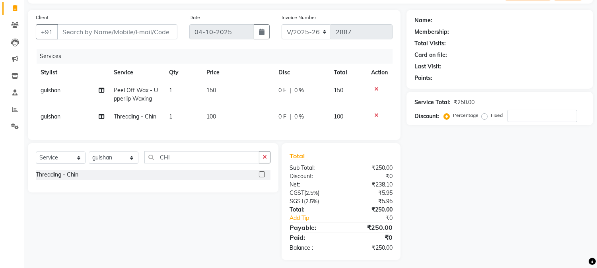
click at [412, 207] on div "Name: Membership: Total Visits: Card on file: Last Visit: Points: Service Total…" at bounding box center [502, 135] width 192 height 250
drag, startPoint x: 180, startPoint y: 161, endPoint x: 126, endPoint y: 148, distance: 55.6
click at [126, 148] on div "Client +91 Date [DATE] Invoice Number V/2025 V/[PHONE_NUMBER] Services Stylist …" at bounding box center [214, 135] width 385 height 250
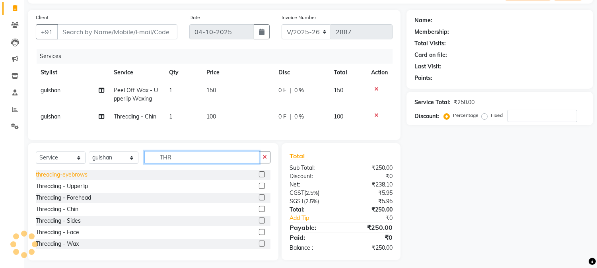
type input "THR"
click at [64, 179] on div "threading-eyebrows" at bounding box center [62, 175] width 52 height 8
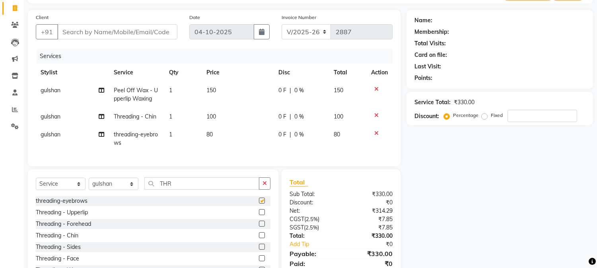
checkbox input "false"
click at [76, 217] on div "Threading - Upperlip" at bounding box center [62, 212] width 52 height 8
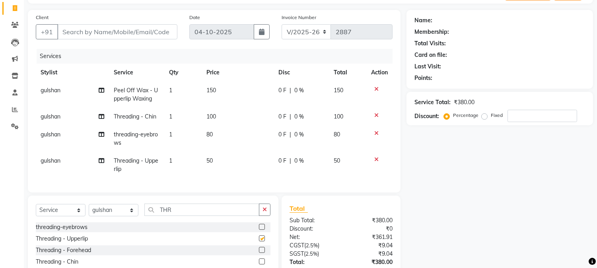
checkbox input "false"
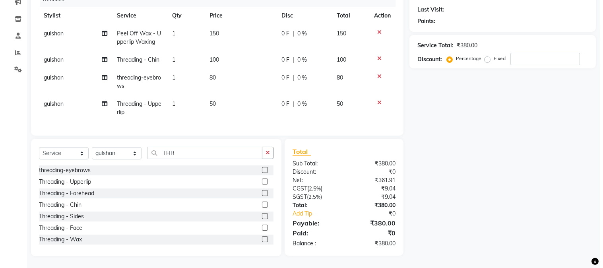
scroll to position [0, 0]
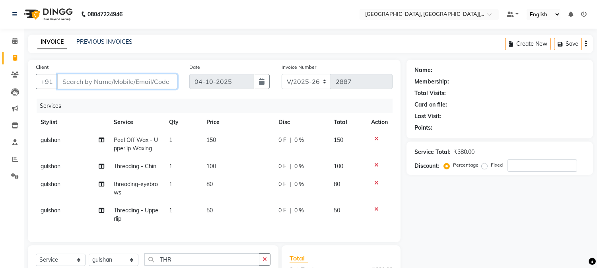
click at [145, 82] on input "Client" at bounding box center [117, 81] width 120 height 15
type input "7"
type input "0"
type input "7011099025"
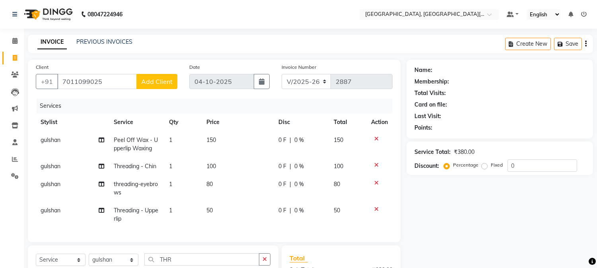
click at [166, 82] on span "Add Client" at bounding box center [156, 82] width 31 height 8
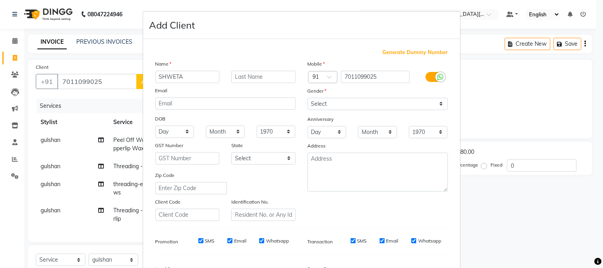
type input "SHWETA"
click at [12, 229] on ngb-modal-window "Add Client Generate Dummy Number Name SHWETA Email DOB Day 01 02 03 04 05 06 07…" at bounding box center [301, 134] width 603 height 268
click at [339, 105] on select "Select [DEMOGRAPHIC_DATA] [DEMOGRAPHIC_DATA] Other Prefer Not To Say" at bounding box center [378, 104] width 140 height 12
select select "[DEMOGRAPHIC_DATA]"
click at [308, 98] on select "Select [DEMOGRAPHIC_DATA] [DEMOGRAPHIC_DATA] Other Prefer Not To Say" at bounding box center [378, 104] width 140 height 12
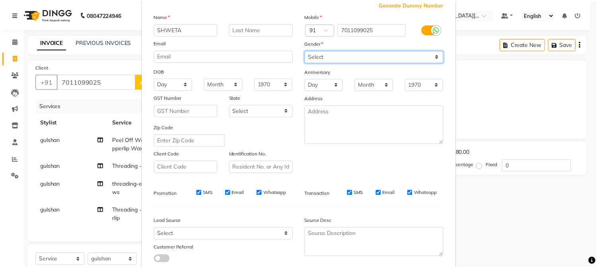
scroll to position [99, 0]
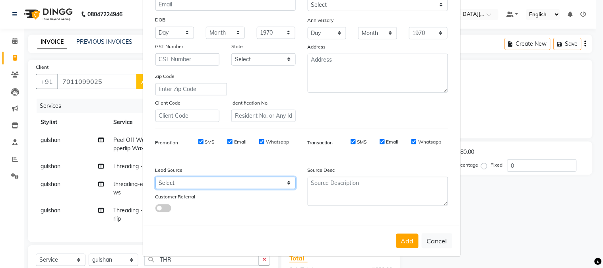
click at [206, 185] on select "Select Walk-in Referral Internet Friend Word of Mouth Advertisement Facebook Ju…" at bounding box center [225, 183] width 140 height 12
select select "32608"
click at [155, 177] on select "Select Walk-in Referral Internet Friend Word of Mouth Advertisement Facebook Ju…" at bounding box center [225, 183] width 140 height 12
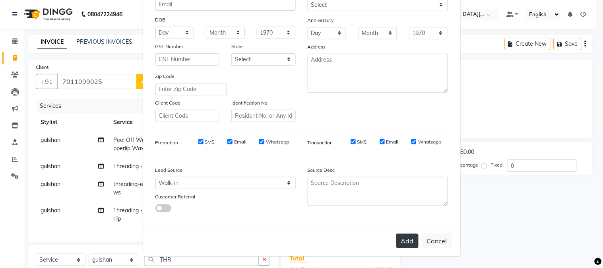
click at [402, 246] on button "Add" at bounding box center [407, 241] width 22 height 14
select select
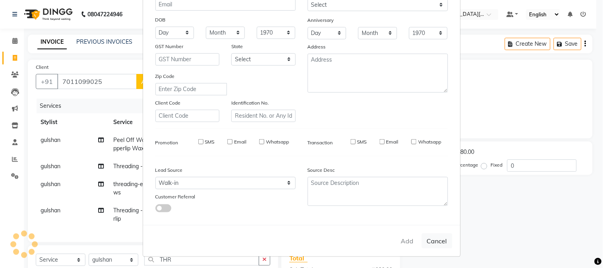
select select
checkbox input "false"
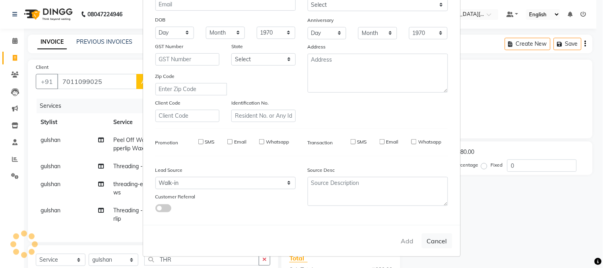
checkbox input "false"
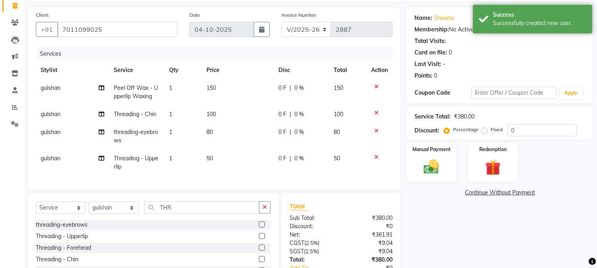
scroll to position [113, 0]
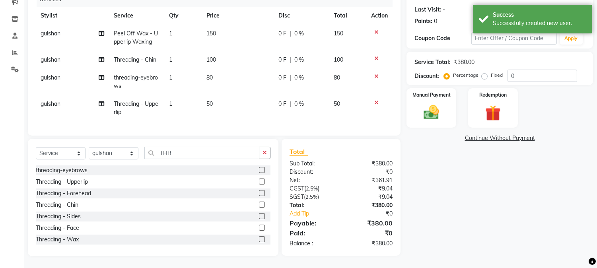
click at [241, 28] on td "150" at bounding box center [238, 38] width 72 height 26
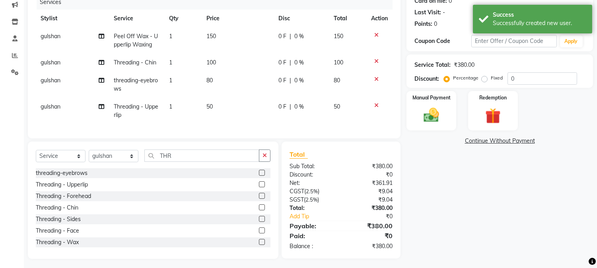
select select "89451"
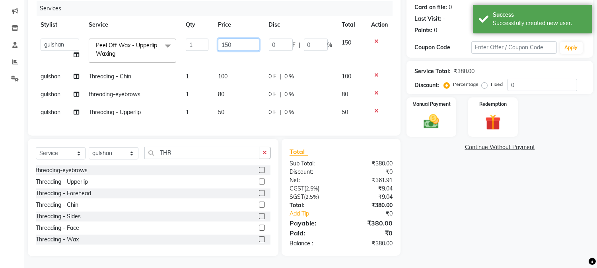
drag, startPoint x: 242, startPoint y: 43, endPoint x: 212, endPoint y: 30, distance: 32.6
click at [212, 34] on tr "[PERSON_NAME] [PERSON_NAME] GAURAV gulshan [PERSON_NAME] Manager [PERSON_NAME] …" at bounding box center [214, 51] width 357 height 34
type input "100"
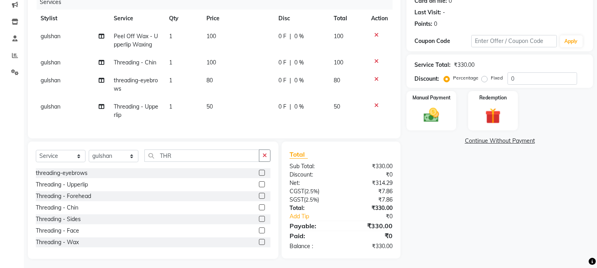
click at [457, 193] on div "Name: Shweta Membership: No Active Membership Total Visits: Card on file: 0 Las…" at bounding box center [502, 107] width 192 height 303
click at [439, 117] on img at bounding box center [431, 115] width 26 height 19
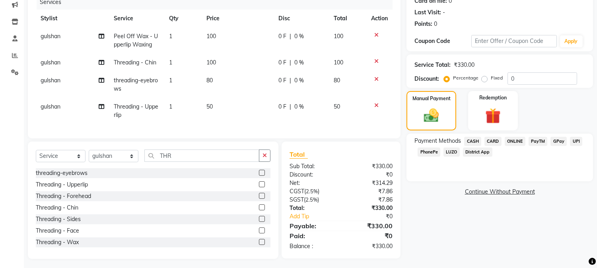
click at [577, 141] on span "UPI" at bounding box center [576, 141] width 12 height 9
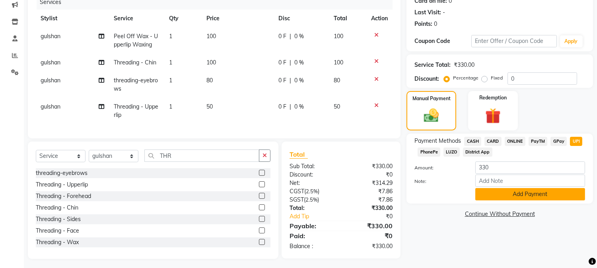
click at [522, 192] on button "Add Payment" at bounding box center [530, 194] width 110 height 12
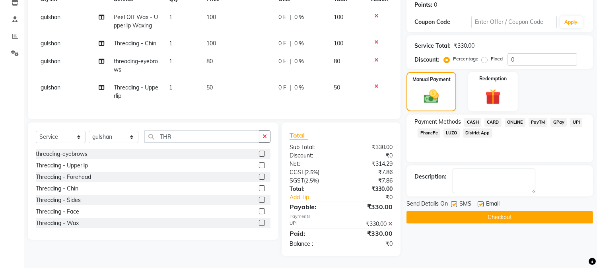
scroll to position [129, 0]
click at [502, 212] on button "Checkout" at bounding box center [499, 217] width 187 height 12
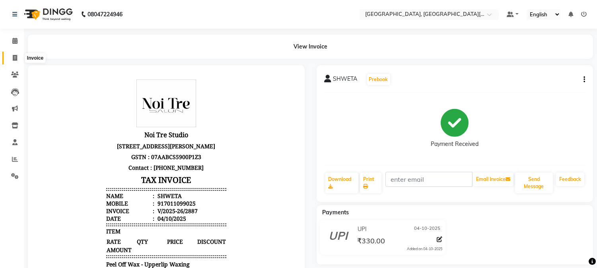
click at [17, 58] on span at bounding box center [15, 58] width 14 height 9
select select "service"
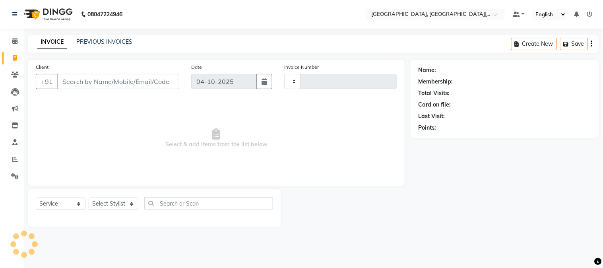
type input "2888"
select select "4884"
click at [118, 202] on select "Select Stylist [PERSON_NAME] [PERSON_NAME] GAURAV gulshan [PERSON_NAME] Manager…" at bounding box center [114, 204] width 50 height 12
select select "89451"
click at [89, 198] on select "Select Stylist [PERSON_NAME] [PERSON_NAME] GAURAV gulshan [PERSON_NAME] Manager…" at bounding box center [114, 204] width 50 height 12
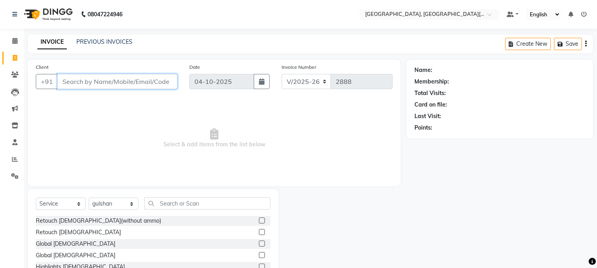
click at [145, 77] on input "Client" at bounding box center [117, 81] width 120 height 15
type input "9971985258"
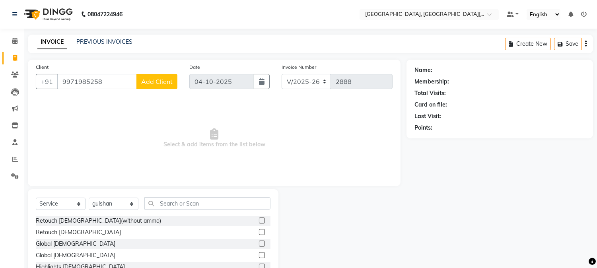
click at [144, 80] on span "Add Client" at bounding box center [156, 82] width 31 height 8
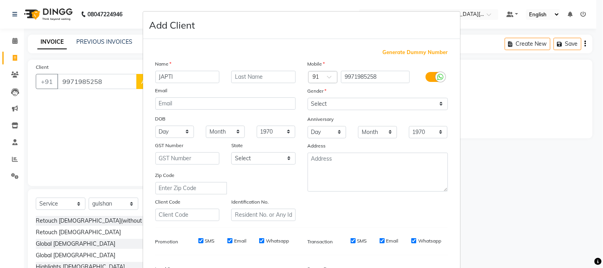
click at [161, 75] on input "JAPTI" at bounding box center [187, 77] width 64 height 12
type input "JAIPTI"
click at [333, 105] on select "Select [DEMOGRAPHIC_DATA] [DEMOGRAPHIC_DATA] Other Prefer Not To Say" at bounding box center [378, 104] width 140 height 12
select select "[DEMOGRAPHIC_DATA]"
click at [308, 98] on select "Select [DEMOGRAPHIC_DATA] [DEMOGRAPHIC_DATA] Other Prefer Not To Say" at bounding box center [378, 104] width 140 height 12
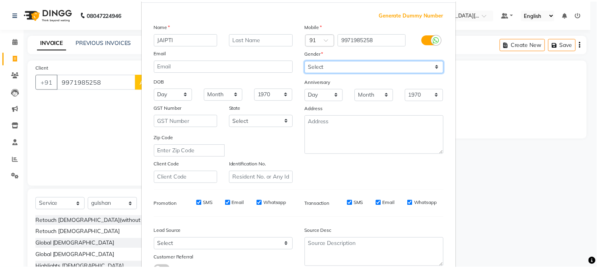
scroll to position [99, 0]
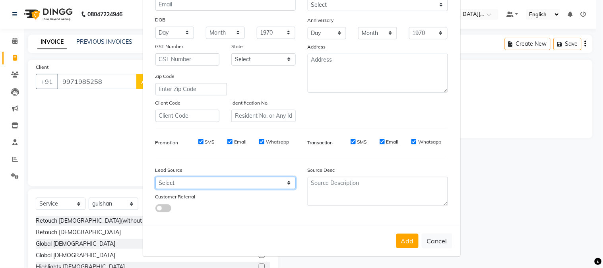
click at [193, 179] on select "Select Walk-in Referral Internet Friend Word of Mouth Advertisement Facebook Ju…" at bounding box center [225, 183] width 140 height 12
select select "32608"
click at [155, 177] on select "Select Walk-in Referral Internet Friend Word of Mouth Advertisement Facebook Ju…" at bounding box center [225, 183] width 140 height 12
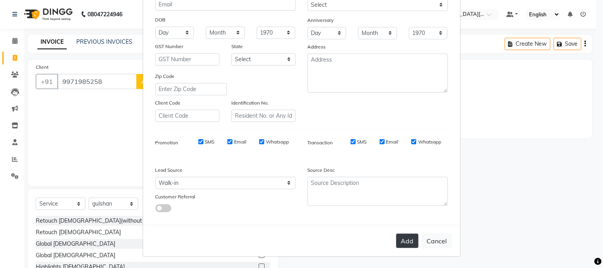
click at [403, 239] on button "Add" at bounding box center [407, 241] width 22 height 14
select select
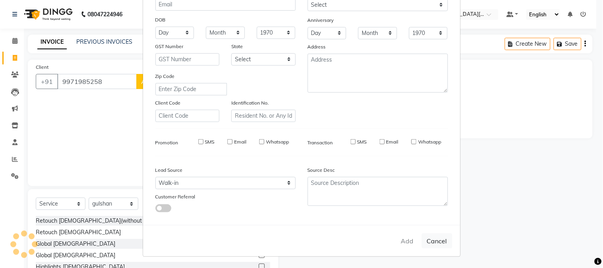
select select
checkbox input "false"
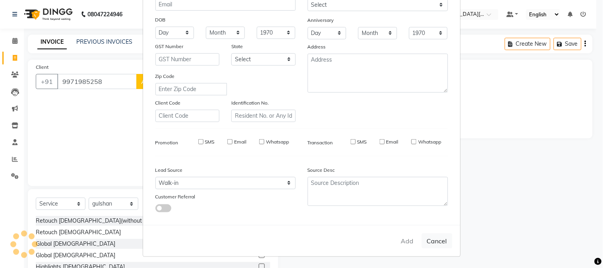
checkbox input "false"
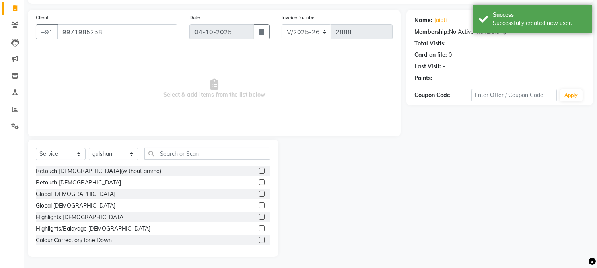
scroll to position [50, 0]
click at [185, 148] on input "text" at bounding box center [207, 153] width 126 height 12
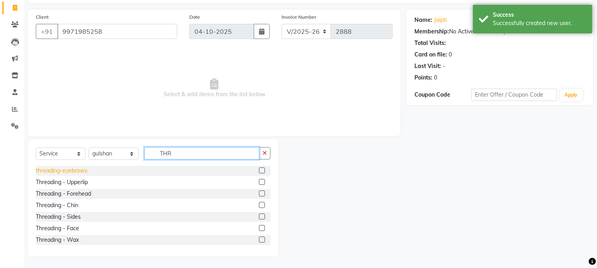
type input "THR"
drag, startPoint x: 73, startPoint y: 168, endPoint x: 288, endPoint y: 123, distance: 219.0
click at [74, 168] on div "threading-eyebrows" at bounding box center [62, 171] width 52 height 8
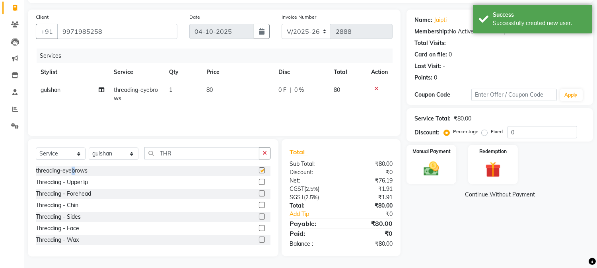
checkbox input "false"
click at [445, 165] on div "Manual Payment" at bounding box center [432, 164] width 52 height 41
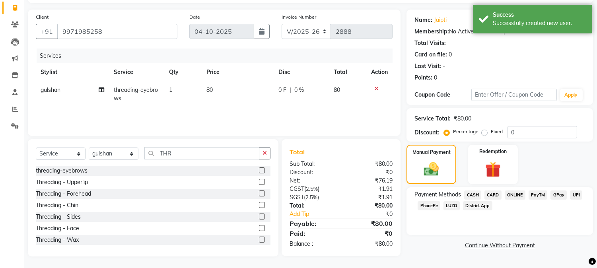
click at [574, 192] on span "UPI" at bounding box center [576, 194] width 12 height 9
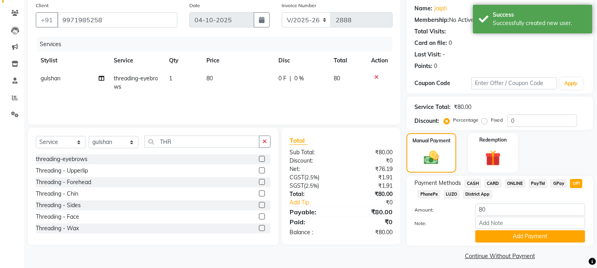
scroll to position [68, 0]
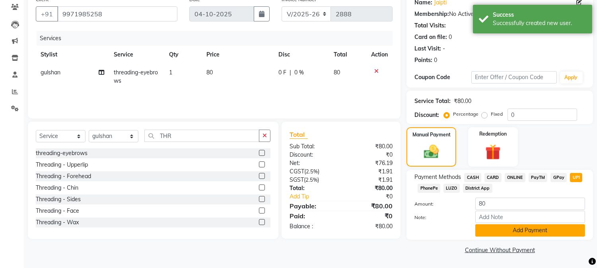
click at [527, 234] on button "Add Payment" at bounding box center [530, 230] width 110 height 12
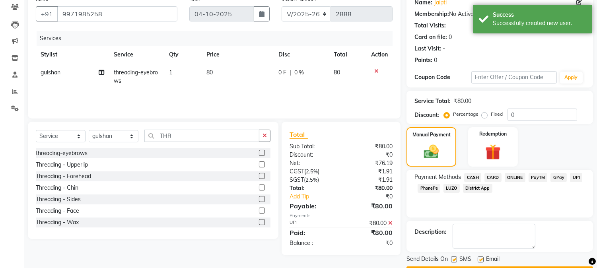
scroll to position [89, 0]
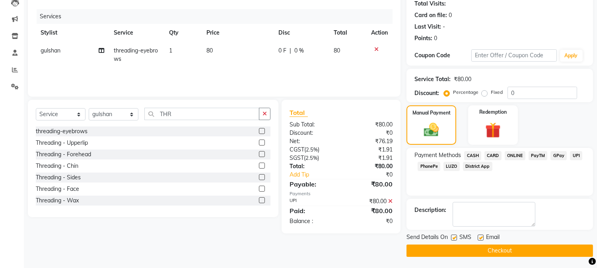
click at [502, 251] on button "Checkout" at bounding box center [499, 251] width 187 height 12
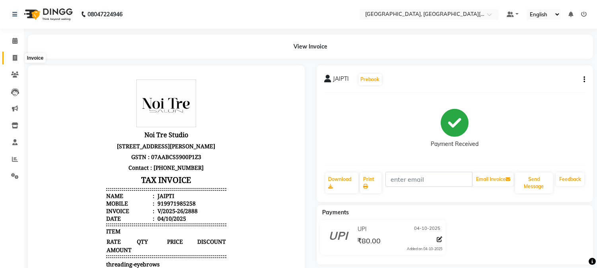
drag, startPoint x: 12, startPoint y: 56, endPoint x: 16, endPoint y: 55, distance: 4.5
click at [13, 56] on icon at bounding box center [15, 58] width 4 height 6
select select "service"
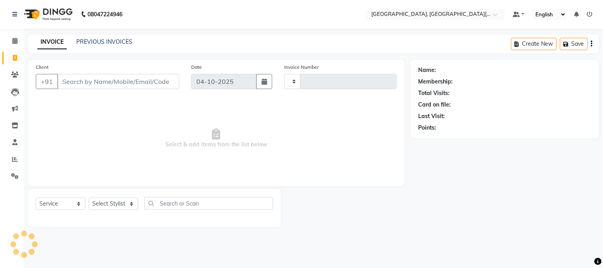
type input "2889"
select select "4884"
click at [122, 84] on input "Client" at bounding box center [118, 81] width 122 height 15
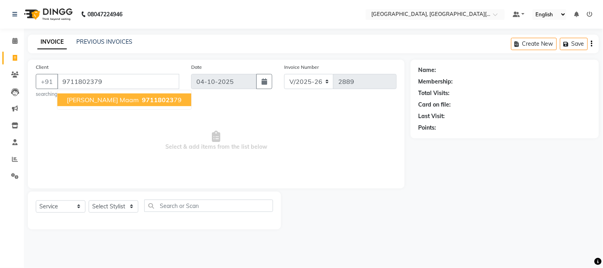
type input "9711802379"
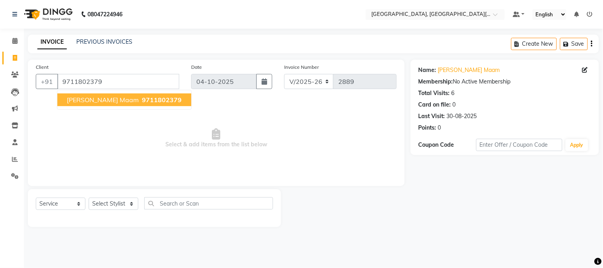
click at [97, 99] on span "[PERSON_NAME] maam" at bounding box center [103, 100] width 72 height 8
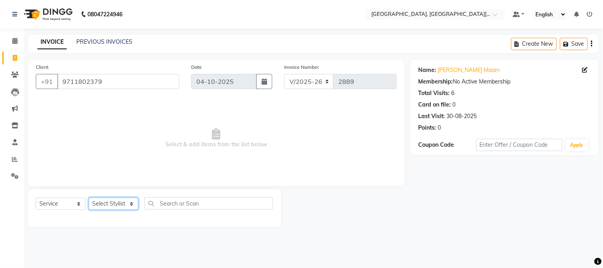
click at [118, 204] on select "Select Stylist [PERSON_NAME] [PERSON_NAME] GAURAV gulshan [PERSON_NAME] Manager…" at bounding box center [114, 204] width 50 height 12
select select "91890"
click at [89, 198] on select "Select Stylist [PERSON_NAME] [PERSON_NAME] GAURAV gulshan [PERSON_NAME] Manager…" at bounding box center [114, 204] width 50 height 12
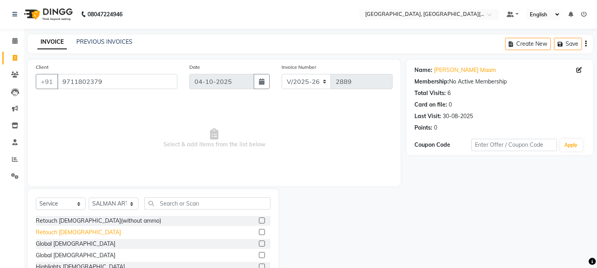
click at [61, 235] on div "Retouch [DEMOGRAPHIC_DATA]" at bounding box center [78, 232] width 85 height 8
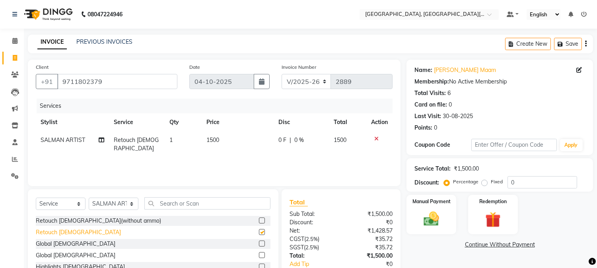
checkbox input "false"
click at [100, 220] on div "Retouch [DEMOGRAPHIC_DATA](without ammo)" at bounding box center [98, 221] width 125 height 8
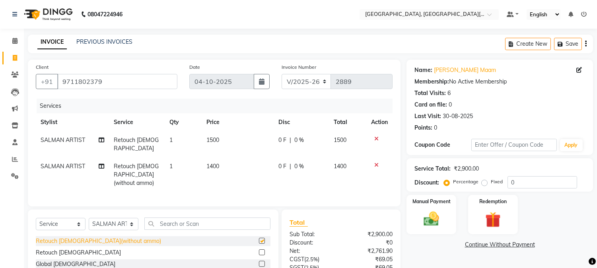
checkbox input "false"
click at [377, 139] on icon at bounding box center [376, 139] width 4 height 6
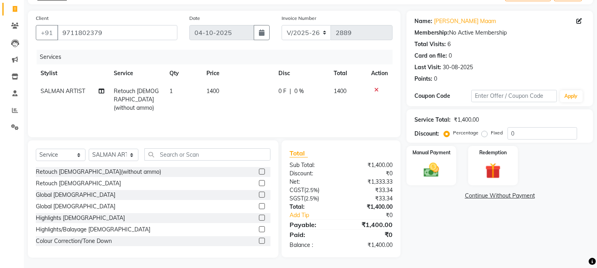
scroll to position [50, 0]
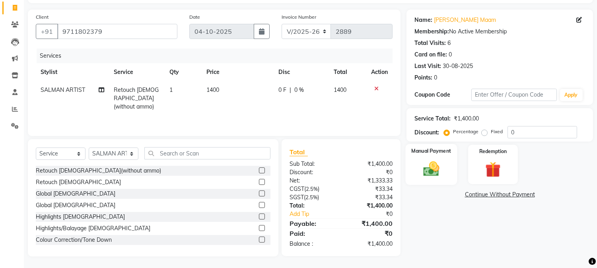
click at [443, 171] on img at bounding box center [431, 169] width 26 height 19
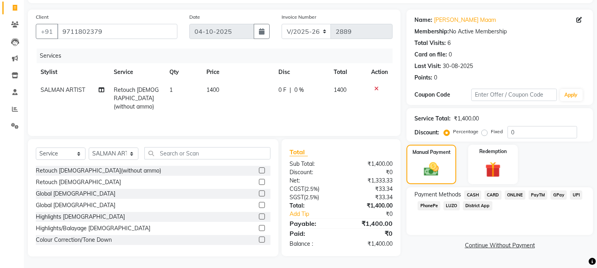
click at [472, 194] on span "CASH" at bounding box center [472, 194] width 17 height 9
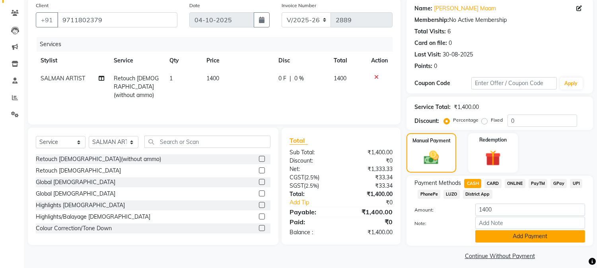
scroll to position [68, 0]
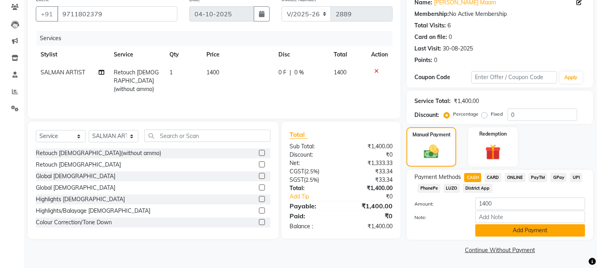
click at [521, 231] on button "Add Payment" at bounding box center [530, 230] width 110 height 12
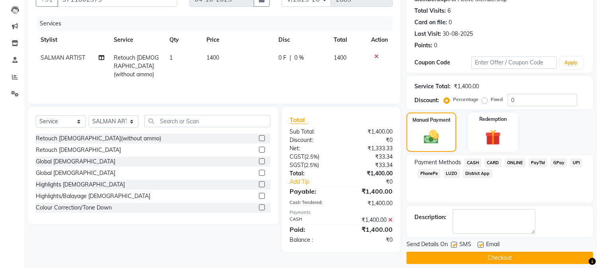
scroll to position [89, 0]
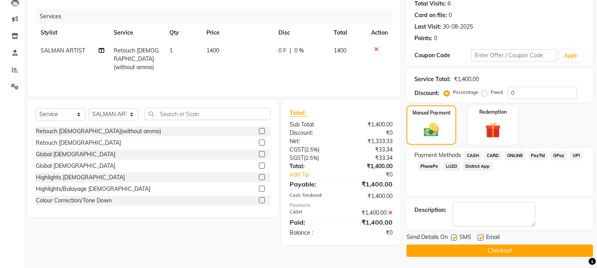
click at [502, 249] on button "Checkout" at bounding box center [499, 251] width 187 height 12
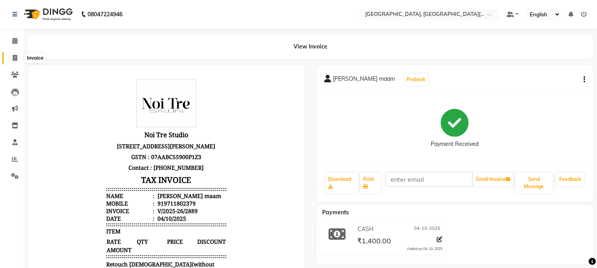
click at [15, 56] on icon at bounding box center [15, 58] width 4 height 6
select select "4884"
select select "service"
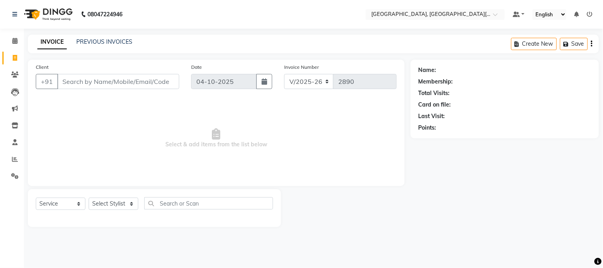
click at [125, 78] on input "Client" at bounding box center [118, 81] width 122 height 15
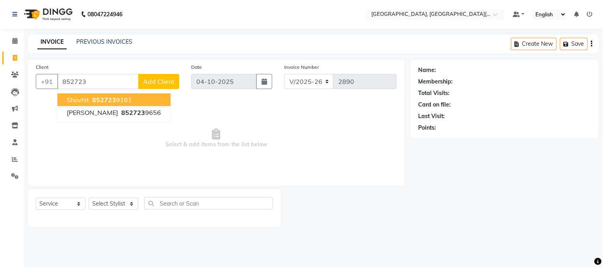
click at [110, 101] on span "852723" at bounding box center [104, 100] width 24 height 8
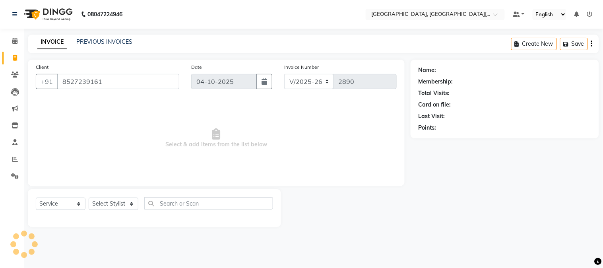
type input "8527239161"
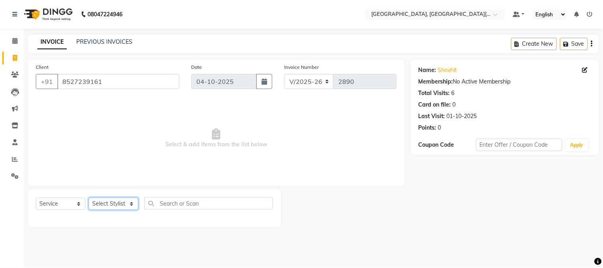
click at [110, 205] on select "Select Stylist [PERSON_NAME] [PERSON_NAME] GAURAV gulshan [PERSON_NAME] Manager…" at bounding box center [114, 204] width 50 height 12
select select "91890"
click at [89, 198] on select "Select Stylist [PERSON_NAME] [PERSON_NAME] GAURAV gulshan [PERSON_NAME] Manager…" at bounding box center [114, 204] width 50 height 12
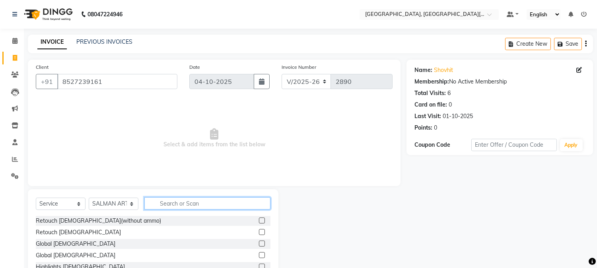
click at [182, 203] on input "text" at bounding box center [207, 203] width 126 height 12
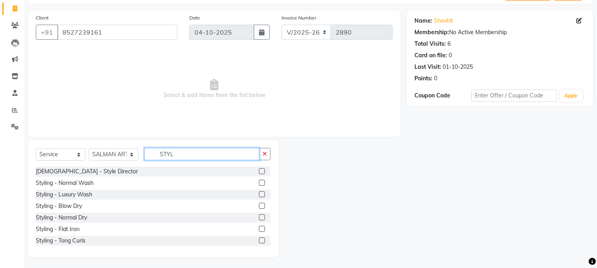
scroll to position [50, 0]
type input "S"
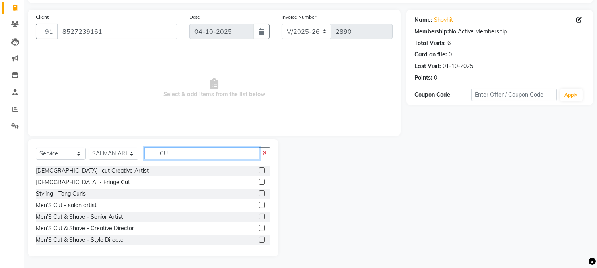
drag, startPoint x: 179, startPoint y: 150, endPoint x: 132, endPoint y: 142, distance: 48.1
click at [132, 142] on div "Select Service Product Membership Package Voucher Prepaid Gift Card Select Styl…" at bounding box center [153, 197] width 251 height 117
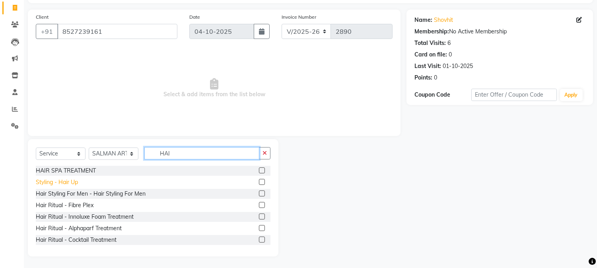
type input "HAI"
click at [61, 183] on div "Styling - Hair Up" at bounding box center [57, 182] width 42 height 8
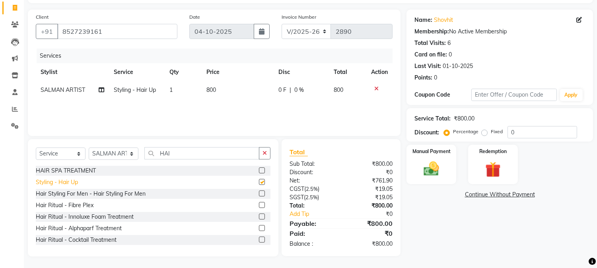
checkbox input "false"
click at [229, 93] on td "800" at bounding box center [238, 90] width 72 height 18
select select "91890"
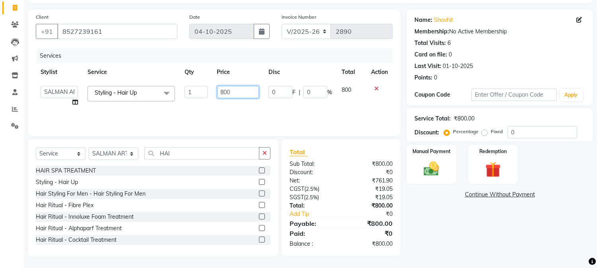
click at [218, 89] on input "800" at bounding box center [238, 92] width 42 height 12
type input "100"
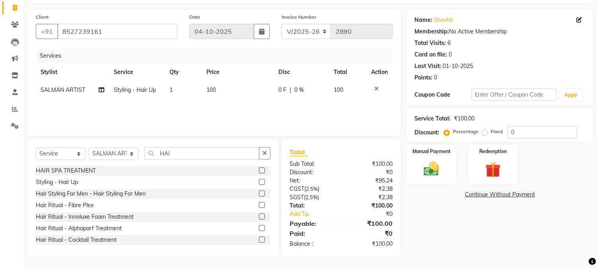
click at [430, 231] on div "Name: Shovhit Membership: No Active Membership Total Visits: 6 Card on file: 0 …" at bounding box center [502, 133] width 192 height 247
click at [426, 160] on img at bounding box center [431, 169] width 26 height 19
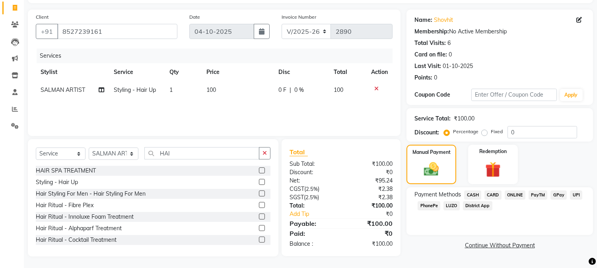
click at [577, 193] on span "UPI" at bounding box center [576, 194] width 12 height 9
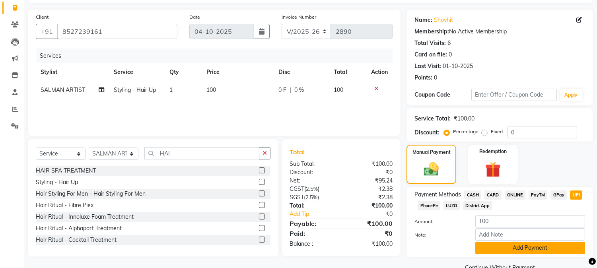
click at [539, 251] on button "Add Payment" at bounding box center [530, 248] width 110 height 12
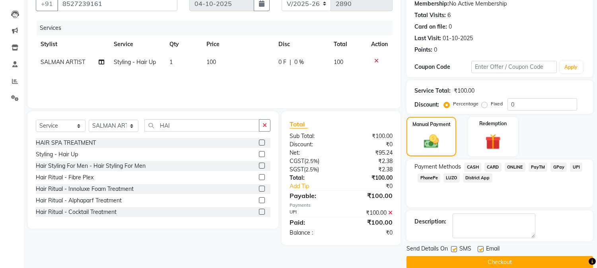
scroll to position [89, 0]
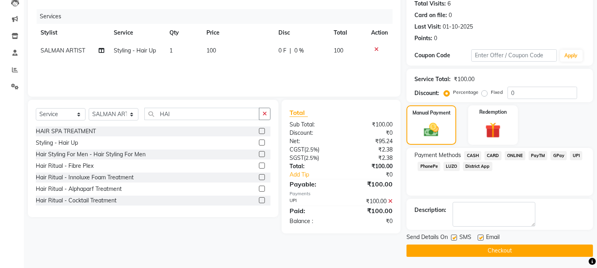
click at [499, 247] on button "Checkout" at bounding box center [499, 251] width 187 height 12
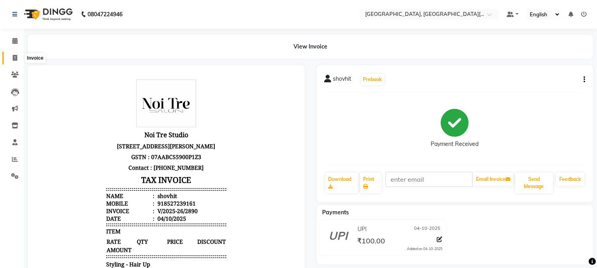
click at [13, 55] on icon at bounding box center [15, 58] width 4 height 6
select select "service"
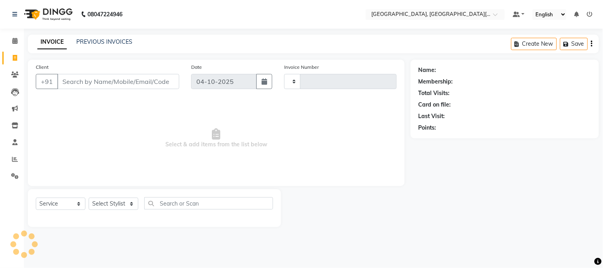
type input "2891"
select select "4884"
click at [117, 206] on select "Select Stylist [PERSON_NAME] [PERSON_NAME] GAURAV gulshan [PERSON_NAME] Manager…" at bounding box center [114, 204] width 50 height 12
select select "29621"
click at [89, 198] on select "Select Stylist [PERSON_NAME] [PERSON_NAME] GAURAV gulshan [PERSON_NAME] Manager…" at bounding box center [114, 204] width 50 height 12
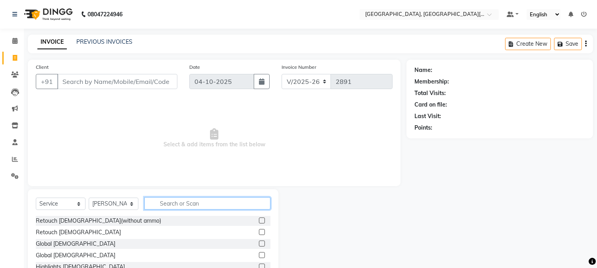
click at [191, 201] on input "text" at bounding box center [207, 203] width 126 height 12
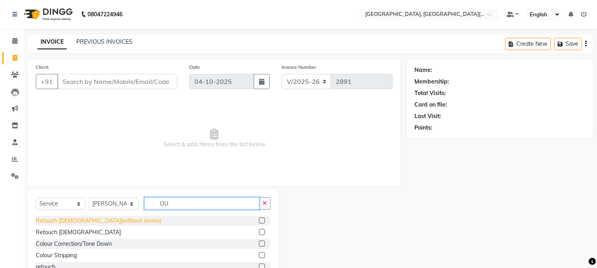
type input "OU"
click at [68, 222] on div "Retouch [DEMOGRAPHIC_DATA](without ammo)" at bounding box center [98, 221] width 125 height 8
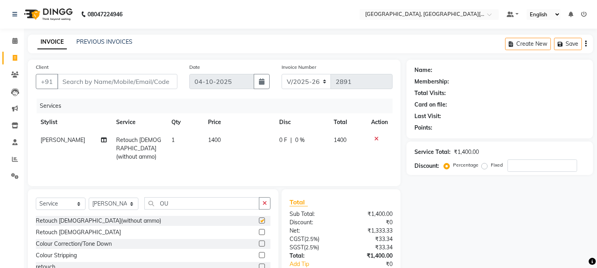
checkbox input "false"
click at [130, 204] on select "Select Stylist [PERSON_NAME] [PERSON_NAME] GAURAV gulshan [PERSON_NAME] Manager…" at bounding box center [114, 204] width 50 height 12
select select "89451"
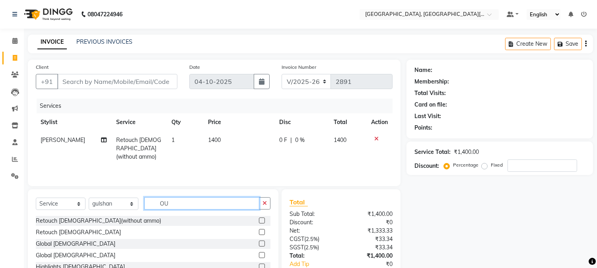
drag, startPoint x: 179, startPoint y: 202, endPoint x: 150, endPoint y: 200, distance: 29.5
click at [152, 200] on input "OU" at bounding box center [201, 203] width 115 height 12
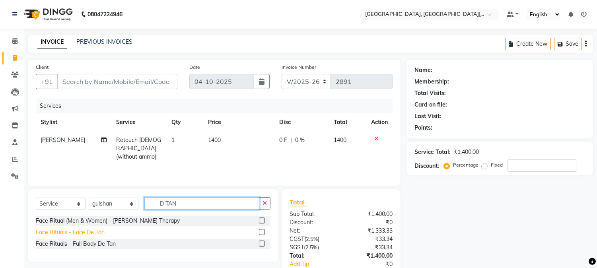
type input "D TAN"
click at [79, 235] on div "Face Rituals - Face De Tan" at bounding box center [70, 232] width 69 height 8
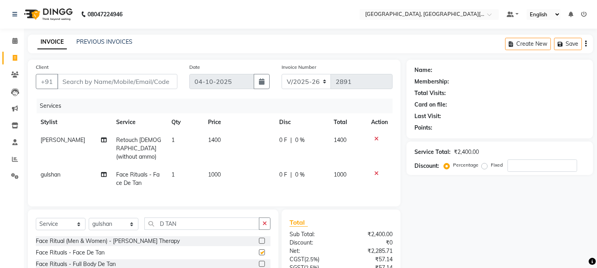
checkbox input "false"
click at [231, 172] on td "1000" at bounding box center [238, 179] width 71 height 26
select select "89451"
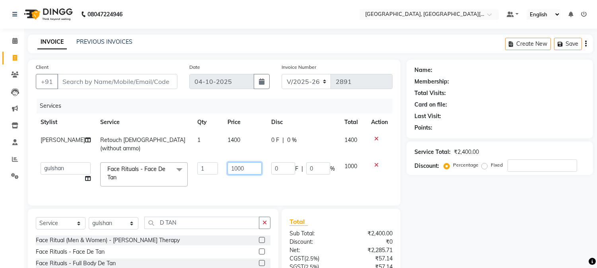
drag, startPoint x: 215, startPoint y: 167, endPoint x: 187, endPoint y: 168, distance: 27.8
click at [187, 168] on tr "[PERSON_NAME] [PERSON_NAME] GAURAV gulshan [PERSON_NAME] Manager [PERSON_NAME] …" at bounding box center [214, 174] width 357 height 34
type input "500"
drag, startPoint x: 523, startPoint y: 244, endPoint x: 498, endPoint y: 237, distance: 25.7
click at [506, 239] on div "Name: Membership: Total Visits: Card on file: Last Visit: Points: Service Total…" at bounding box center [502, 193] width 192 height 266
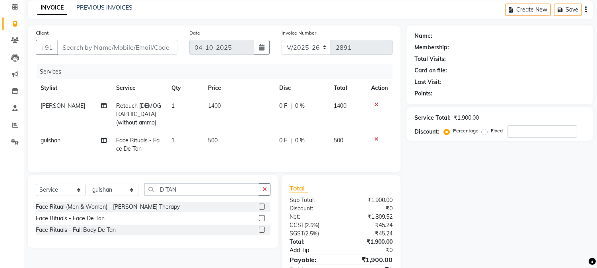
scroll to position [68, 0]
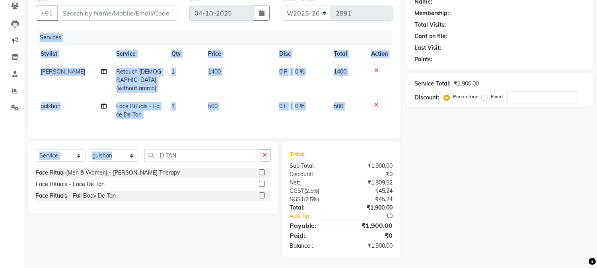
drag, startPoint x: 181, startPoint y: 145, endPoint x: 83, endPoint y: 119, distance: 101.9
click at [83, 119] on div "Client +91 Date [DATE] Invoice Number V/2025 V/[PHONE_NUMBER] Services Stylist …" at bounding box center [214, 124] width 385 height 267
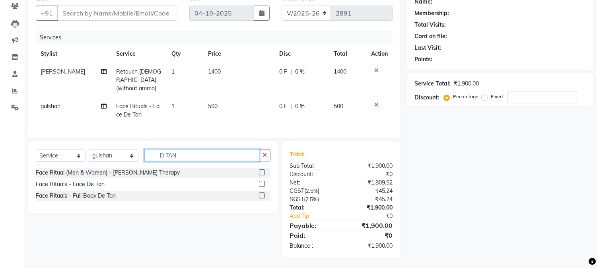
click at [195, 159] on input "D TAN" at bounding box center [201, 155] width 115 height 12
drag, startPoint x: 195, startPoint y: 159, endPoint x: 122, endPoint y: 141, distance: 74.7
click at [122, 141] on div "Select Service Product Membership Package Voucher Prepaid Gift Card Select Styl…" at bounding box center [153, 177] width 251 height 72
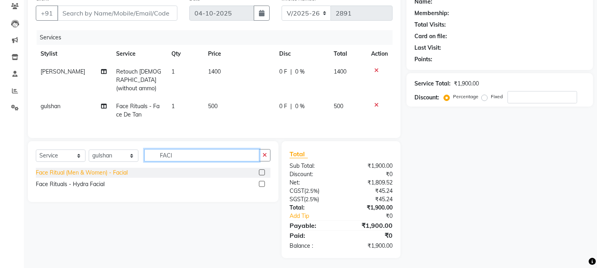
type input "FACI"
click at [78, 169] on div "Face Ritual (Men & Women) - Facial" at bounding box center [82, 173] width 92 height 8
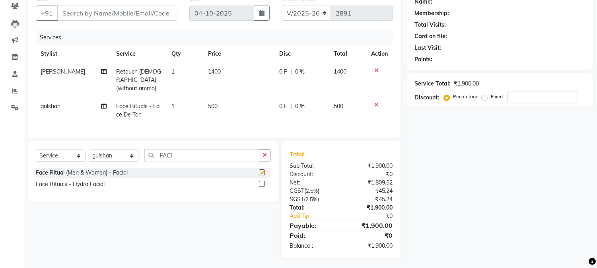
checkbox input "false"
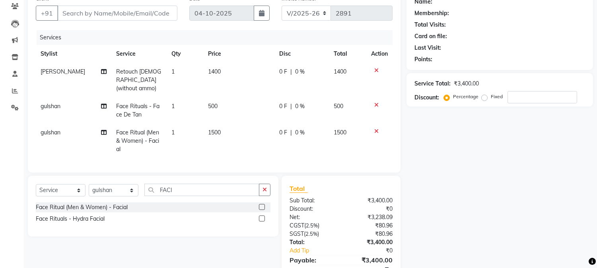
click at [234, 124] on td "1500" at bounding box center [238, 141] width 71 height 35
select select "89451"
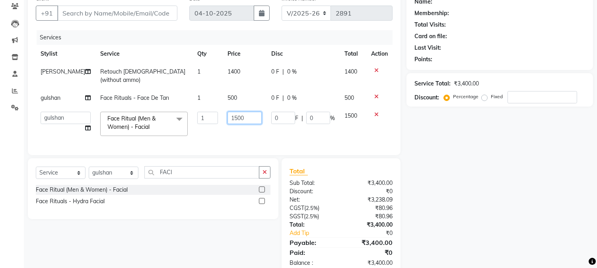
drag, startPoint x: 239, startPoint y: 114, endPoint x: 186, endPoint y: 110, distance: 53.5
click at [186, 110] on tr "[PERSON_NAME] [PERSON_NAME] GAURAV gulshan [PERSON_NAME] Manager [PERSON_NAME] …" at bounding box center [214, 124] width 357 height 34
type input "2000"
click at [436, 196] on div "Name: Membership: Total Visits: Card on file: Last Visit: Points: Service Total…" at bounding box center [502, 133] width 192 height 284
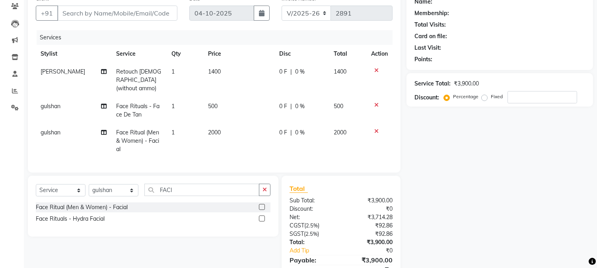
scroll to position [0, 0]
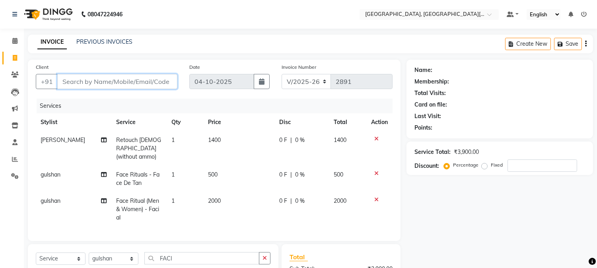
click at [137, 81] on input "Client" at bounding box center [117, 81] width 120 height 15
type input "9"
type input "0"
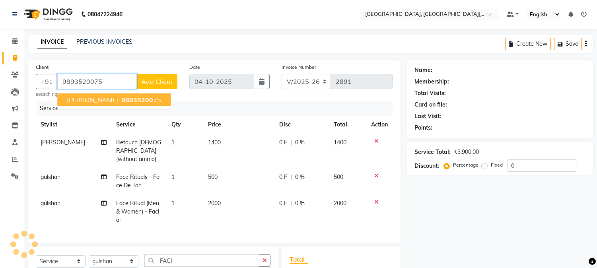
type input "9893520075"
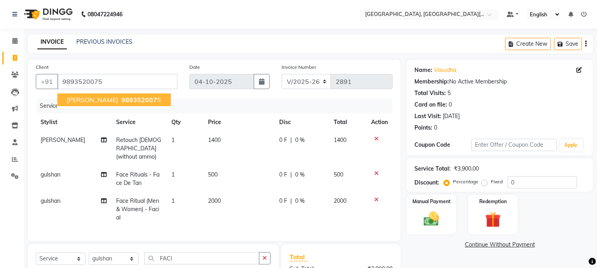
click at [120, 99] on ngb-highlight "989352007 5" at bounding box center [140, 100] width 41 height 8
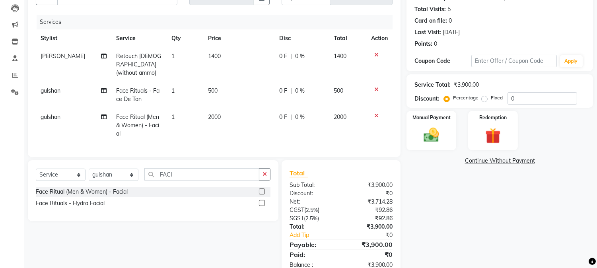
scroll to position [103, 0]
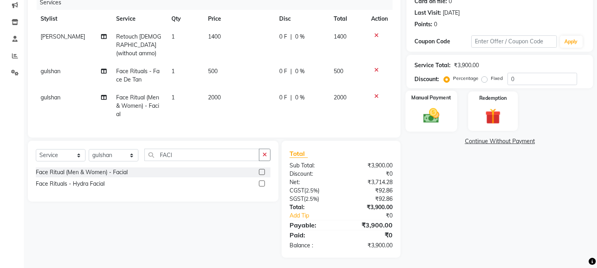
click at [439, 117] on img at bounding box center [431, 116] width 26 height 19
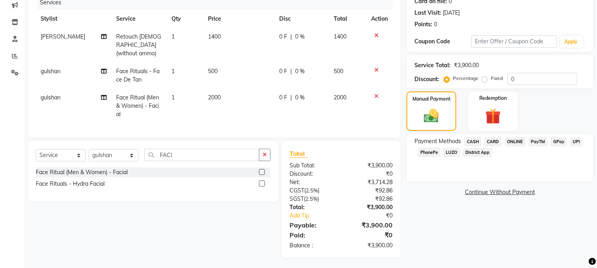
click at [495, 140] on span "CARD" at bounding box center [492, 141] width 17 height 9
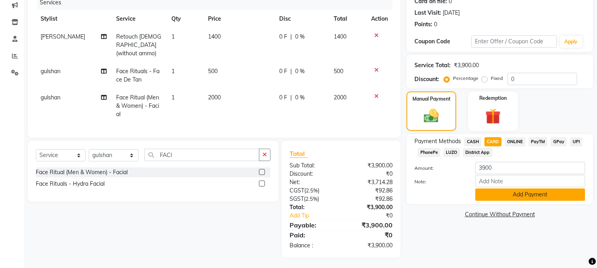
click at [531, 190] on button "Add Payment" at bounding box center [530, 195] width 110 height 12
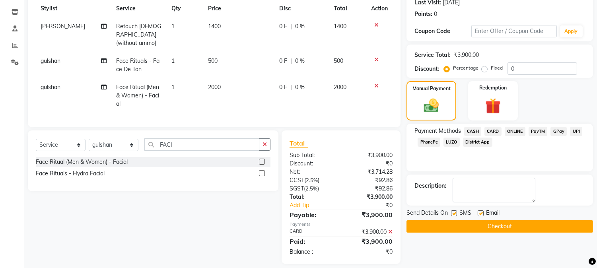
scroll to position [120, 0]
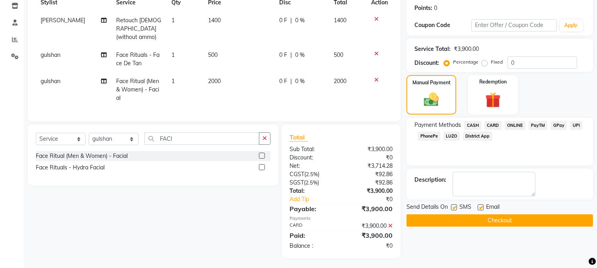
click at [492, 218] on button "Checkout" at bounding box center [499, 220] width 187 height 12
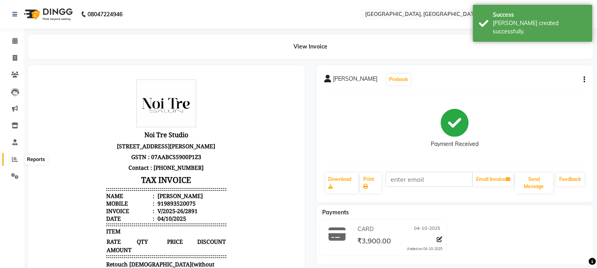
click at [10, 159] on span at bounding box center [15, 159] width 14 height 9
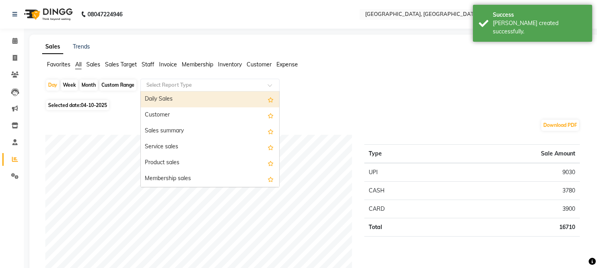
click at [191, 82] on input "text" at bounding box center [202, 85] width 115 height 8
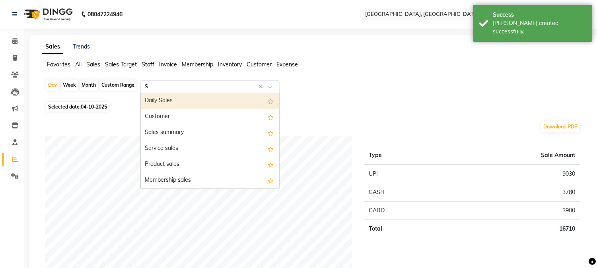
type input "ST"
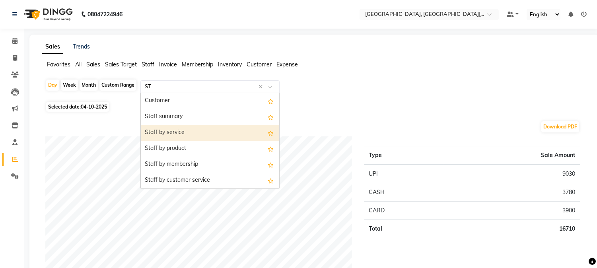
click at [185, 134] on div "Staff by service" at bounding box center [210, 133] width 138 height 16
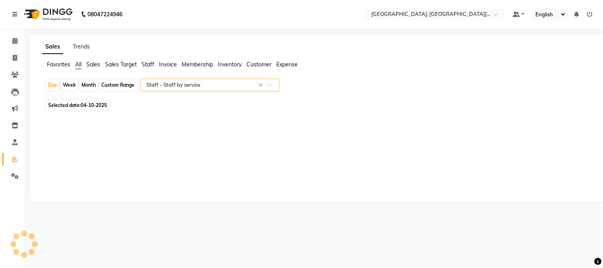
select select "full_report"
select select "csv"
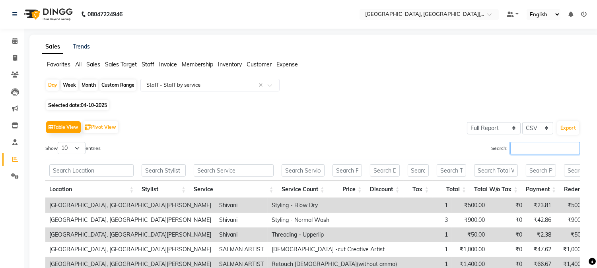
click at [520, 148] on input "Search:" at bounding box center [545, 148] width 70 height 12
type input "D"
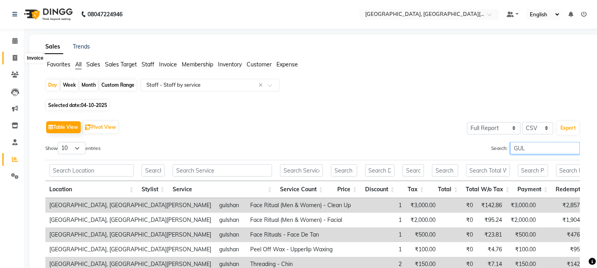
type input "GUL"
click at [14, 56] on icon at bounding box center [15, 58] width 4 height 6
select select "4884"
select select "service"
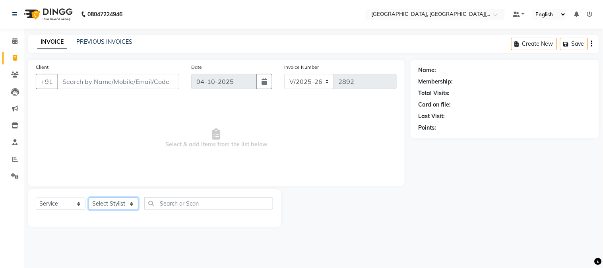
click at [129, 205] on select "Select Stylist [PERSON_NAME] [PERSON_NAME] GAURAV gulshan [PERSON_NAME] Manager…" at bounding box center [114, 204] width 50 height 12
select select "91890"
click at [89, 198] on select "Select Stylist [PERSON_NAME] [PERSON_NAME] GAURAV gulshan [PERSON_NAME] Manager…" at bounding box center [114, 204] width 50 height 12
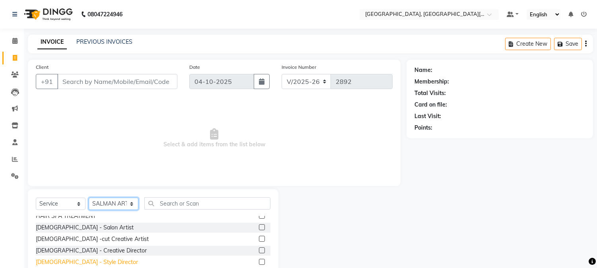
scroll to position [88, 0]
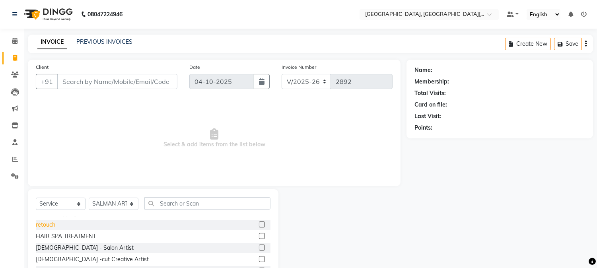
click at [49, 224] on div "retouch" at bounding box center [45, 225] width 19 height 8
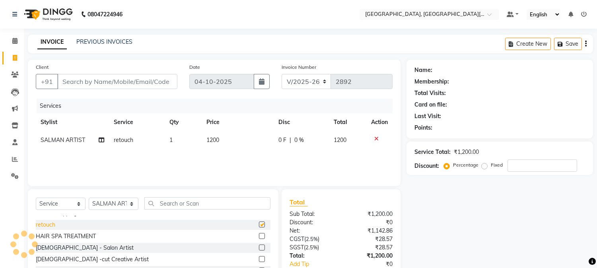
checkbox input "false"
click at [122, 203] on select "Select Stylist [PERSON_NAME] [PERSON_NAME] GAURAV gulshan [PERSON_NAME] Manager…" at bounding box center [114, 204] width 50 height 12
select select "36851"
click at [89, 198] on select "Select Stylist [PERSON_NAME] [PERSON_NAME] GAURAV gulshan [PERSON_NAME] Manager…" at bounding box center [114, 204] width 50 height 12
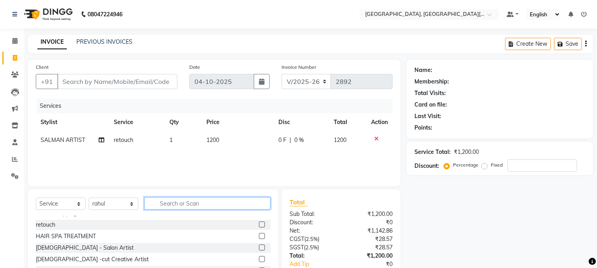
click at [180, 202] on input "text" at bounding box center [207, 203] width 126 height 12
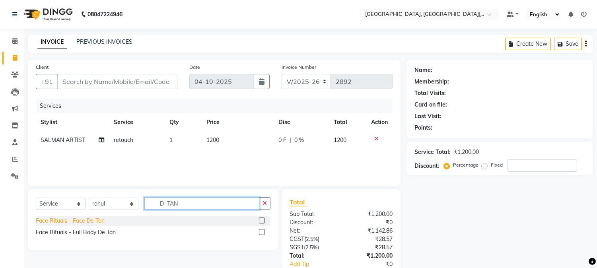
type input "D TAN"
click at [76, 219] on div "Face Rituals - Face De Tan" at bounding box center [70, 221] width 69 height 8
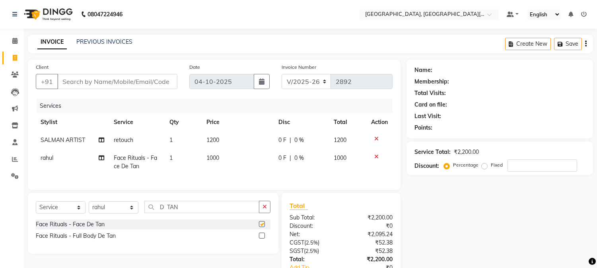
checkbox input "false"
drag, startPoint x: 229, startPoint y: 157, endPoint x: 211, endPoint y: 153, distance: 18.9
click at [211, 153] on td "1000" at bounding box center [238, 162] width 72 height 26
select select "36851"
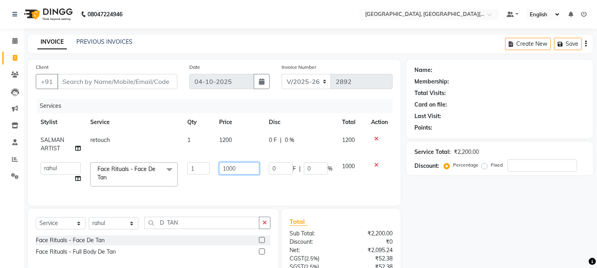
click at [237, 170] on input "1000" at bounding box center [239, 168] width 40 height 12
drag, startPoint x: 239, startPoint y: 167, endPoint x: 187, endPoint y: 155, distance: 53.4
click at [187, 155] on tbody "[PERSON_NAME] ARTIST retouch 1 1200 0 F | 0 % 1200 [PERSON_NAME] [PERSON_NAME] …" at bounding box center [214, 161] width 357 height 60
type input "500"
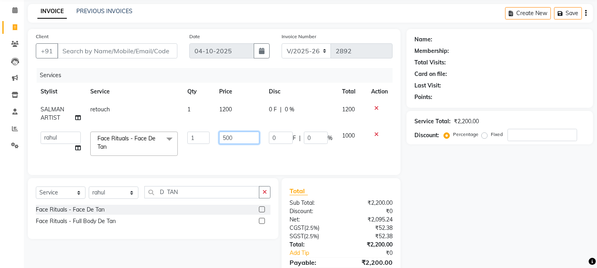
scroll to position [44, 0]
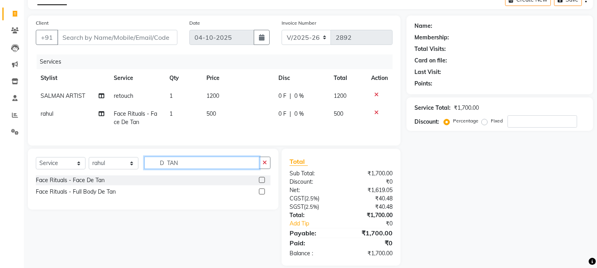
drag, startPoint x: 189, startPoint y: 186, endPoint x: 112, endPoint y: 173, distance: 78.3
click at [112, 173] on div "Select Service Product Membership Package Voucher Prepaid Gift Card Select Styl…" at bounding box center [153, 166] width 235 height 19
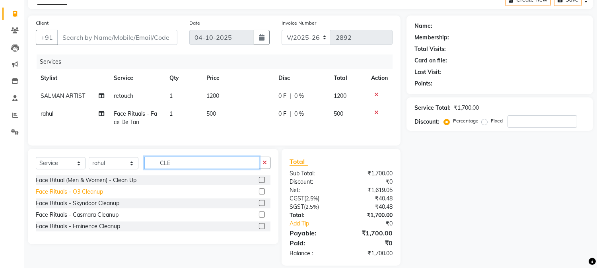
type input "CLE"
click at [87, 196] on div "Face Rituals - O3 Cleanup" at bounding box center [69, 192] width 67 height 8
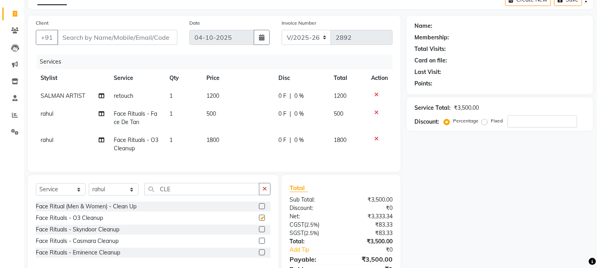
checkbox input "false"
click at [231, 138] on td "1800" at bounding box center [238, 144] width 72 height 26
select select "36851"
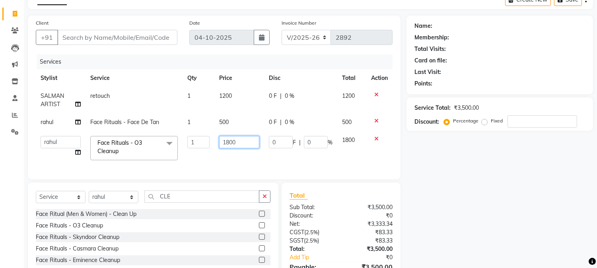
drag, startPoint x: 219, startPoint y: 143, endPoint x: 193, endPoint y: 141, distance: 26.0
click at [193, 141] on tr "[PERSON_NAME] [PERSON_NAME] GAURAV gulshan [PERSON_NAME] Manager [PERSON_NAME] …" at bounding box center [214, 148] width 357 height 34
type input "2000"
click at [412, 216] on div "Name: Membership: Total Visits: Card on file: Last Visit: Points: Service Total…" at bounding box center [502, 158] width 192 height 284
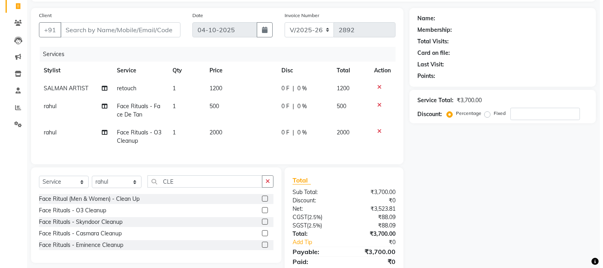
scroll to position [0, 0]
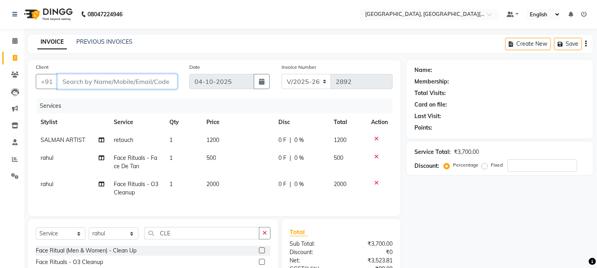
click at [155, 84] on input "Client" at bounding box center [117, 81] width 120 height 15
type input "9"
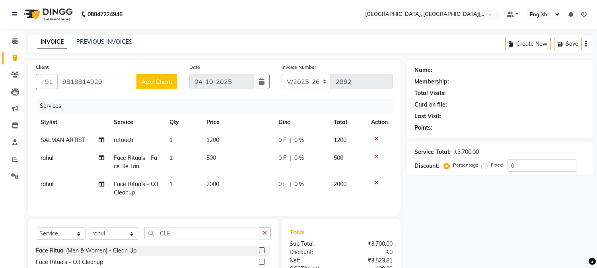
click at [153, 85] on span "Add Client" at bounding box center [156, 82] width 31 height 8
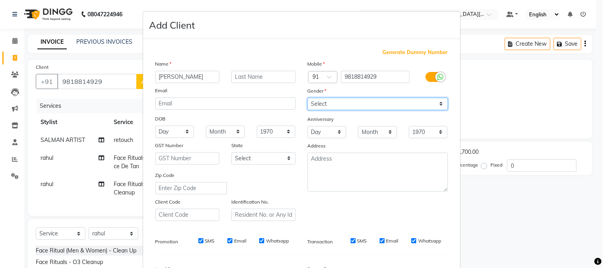
click at [369, 103] on select "Select [DEMOGRAPHIC_DATA] [DEMOGRAPHIC_DATA] Other Prefer Not To Say" at bounding box center [378, 104] width 140 height 12
click at [308, 98] on select "Select [DEMOGRAPHIC_DATA] [DEMOGRAPHIC_DATA] Other Prefer Not To Say" at bounding box center [378, 104] width 140 height 12
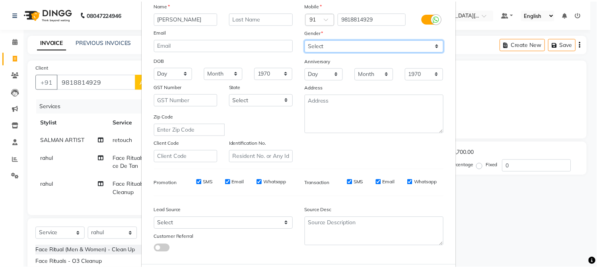
scroll to position [99, 0]
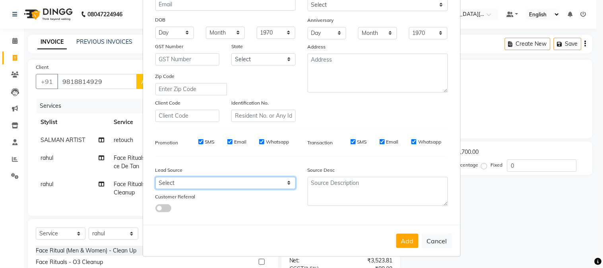
click at [195, 180] on select "Select Walk-in Referral Internet Friend Word of Mouth Advertisement Facebook Ju…" at bounding box center [225, 183] width 140 height 12
click at [155, 177] on select "Select Walk-in Referral Internet Friend Word of Mouth Advertisement Facebook Ju…" at bounding box center [225, 183] width 140 height 12
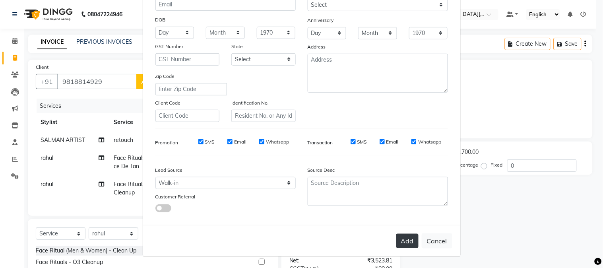
click at [400, 241] on button "Add" at bounding box center [407, 241] width 22 height 14
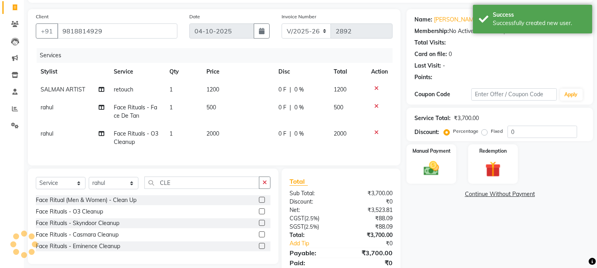
scroll to position [86, 0]
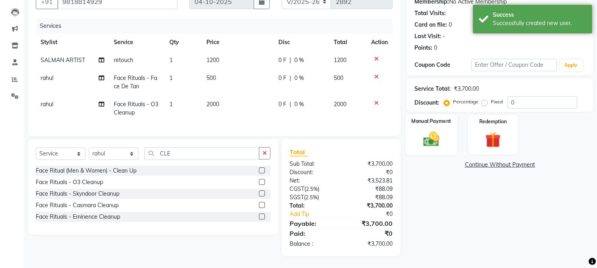
click at [436, 130] on img at bounding box center [431, 139] width 26 height 19
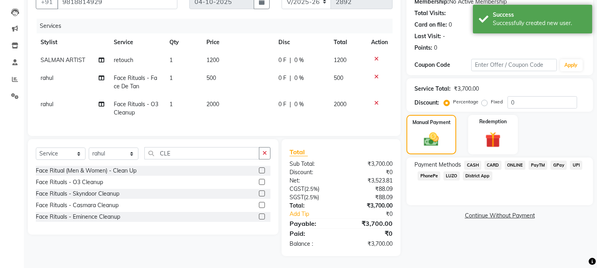
click at [577, 161] on span "UPI" at bounding box center [576, 165] width 12 height 9
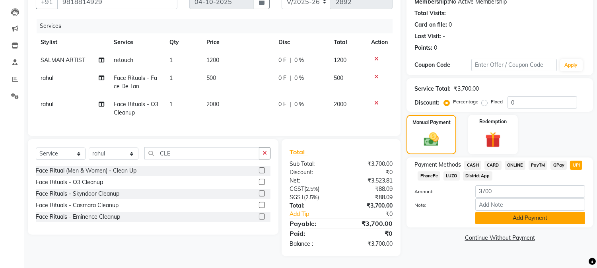
click at [515, 212] on button "Add Payment" at bounding box center [530, 218] width 110 height 12
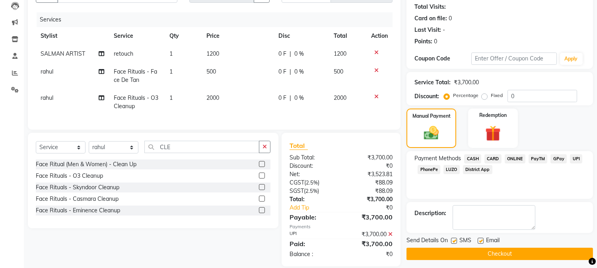
scroll to position [103, 0]
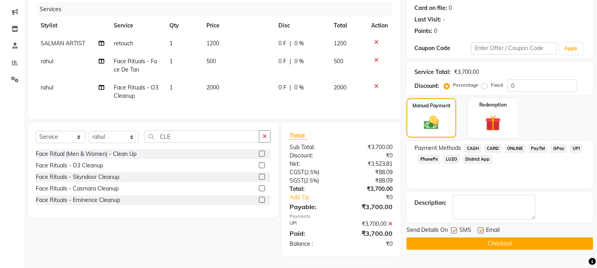
click at [490, 237] on button "Checkout" at bounding box center [499, 243] width 187 height 12
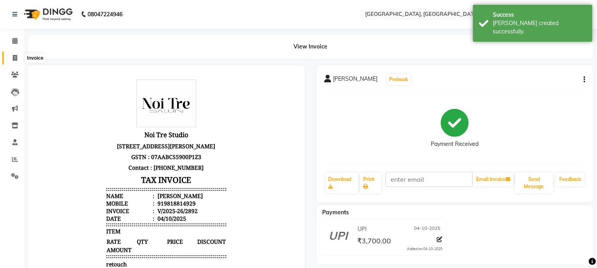
click at [10, 54] on span at bounding box center [15, 58] width 14 height 9
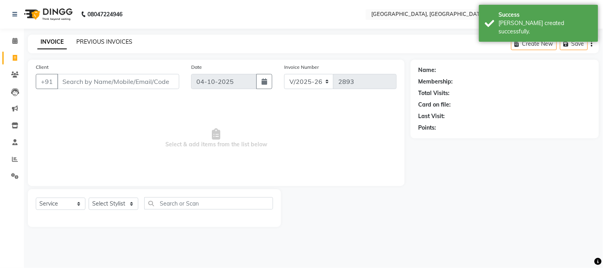
click at [104, 40] on link "PREVIOUS INVOICES" at bounding box center [104, 41] width 56 height 7
